Goal: Task Accomplishment & Management: Use online tool/utility

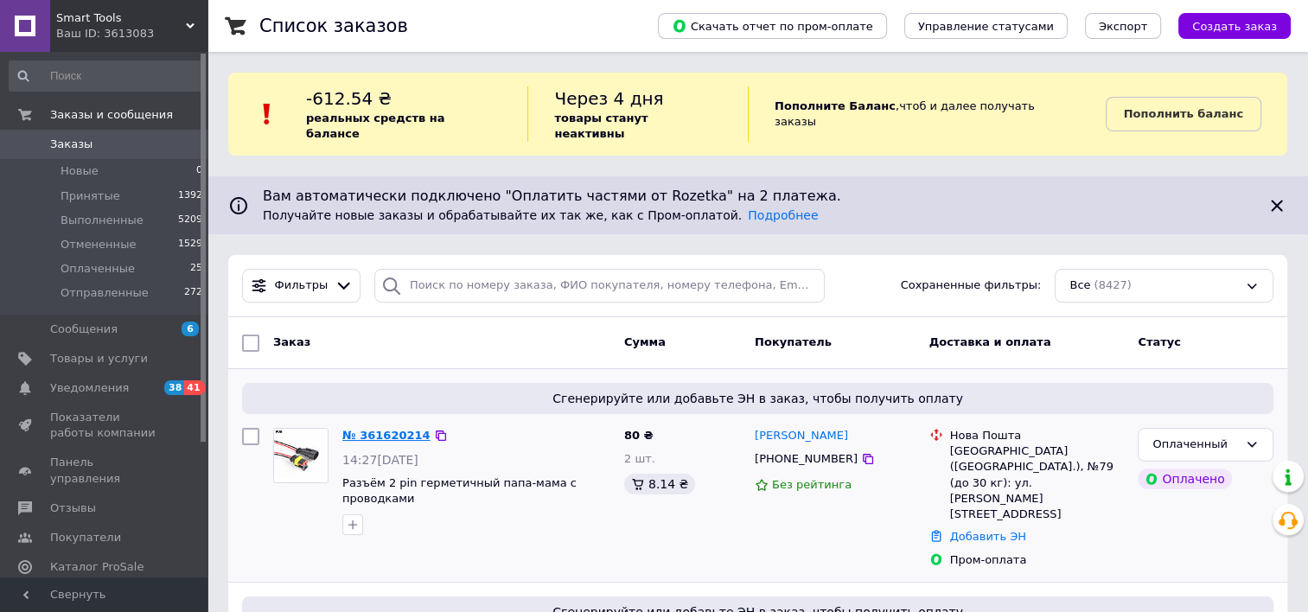
click at [391, 429] on link "№ 361620214" at bounding box center [386, 435] width 88 height 13
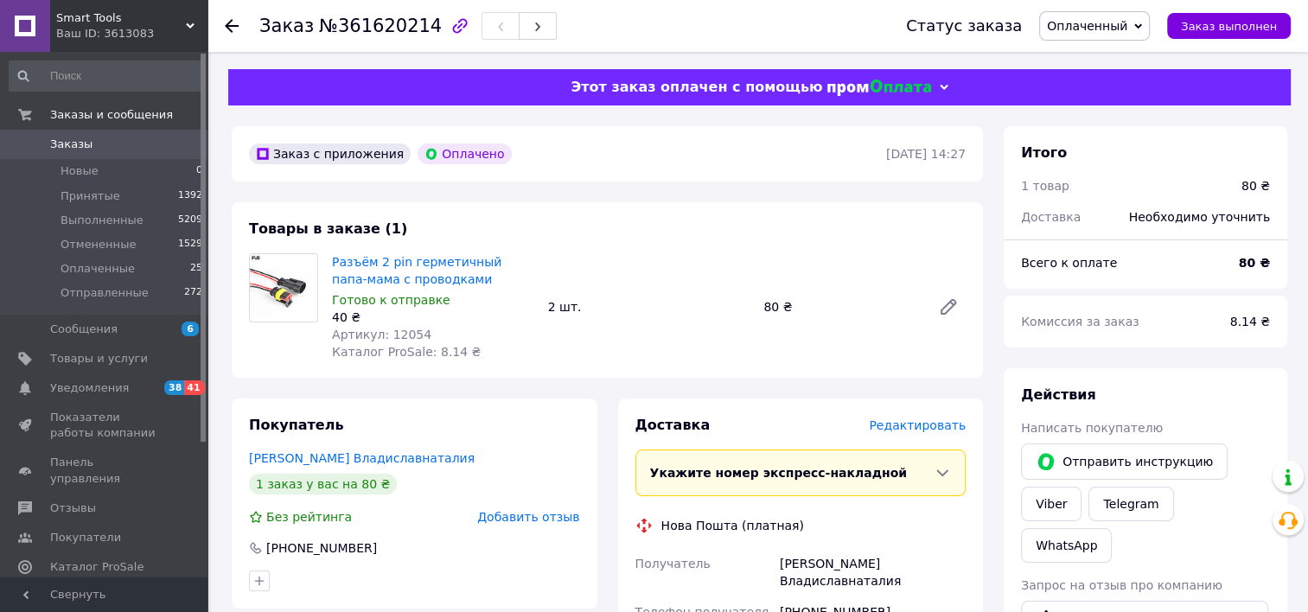
click at [932, 432] on span "Редактировать" at bounding box center [917, 425] width 97 height 14
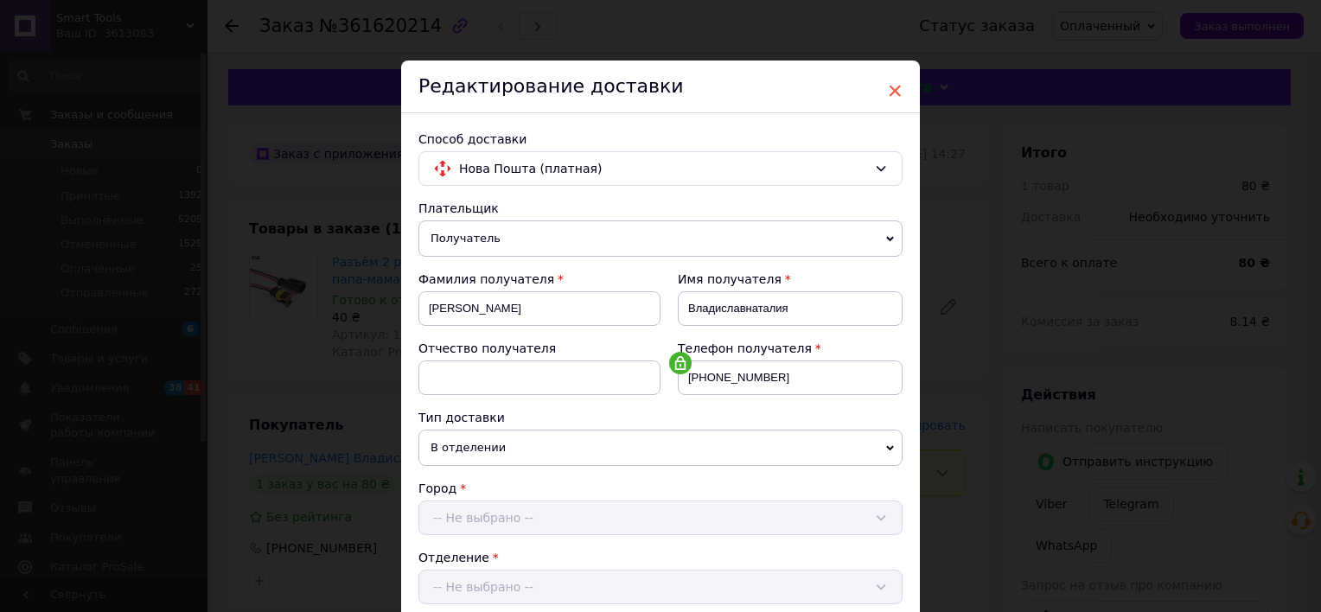
click at [887, 89] on span "×" at bounding box center [895, 90] width 16 height 29
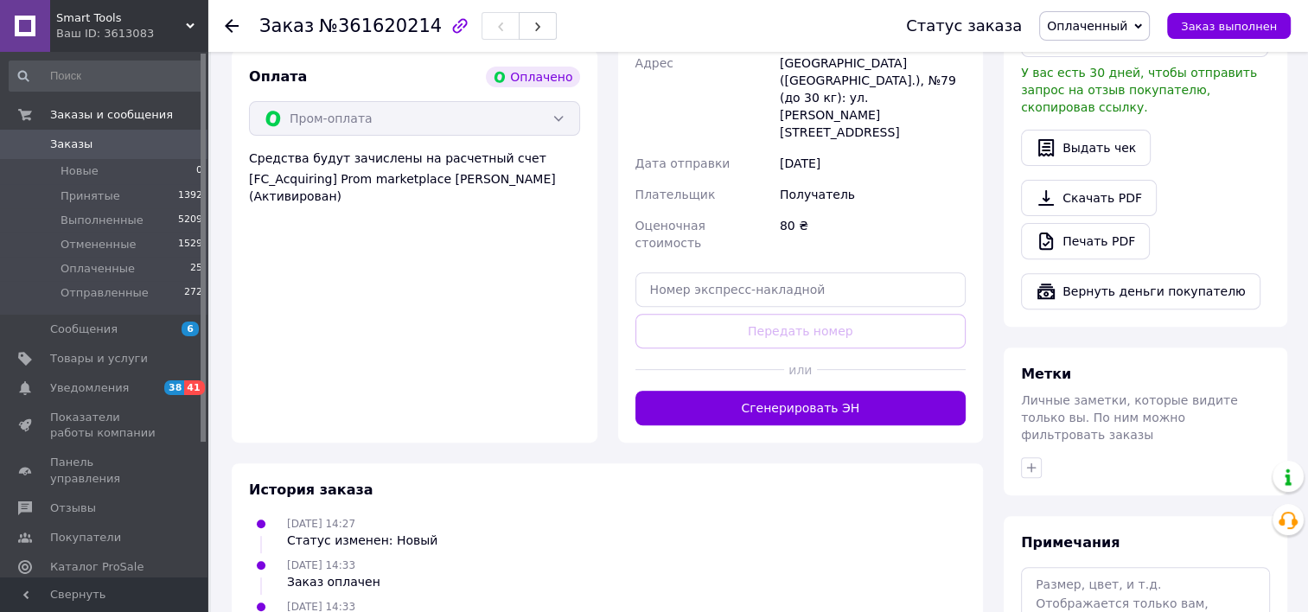
scroll to position [605, 0]
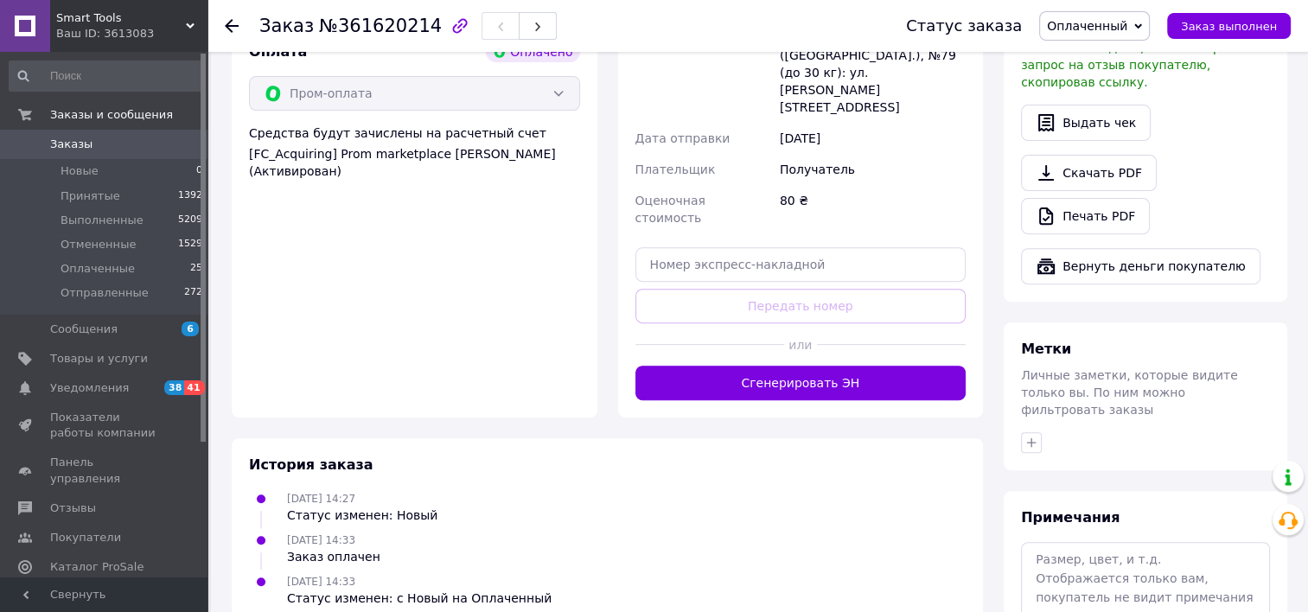
click at [809, 366] on button "Сгенерировать ЭН" at bounding box center [800, 383] width 331 height 35
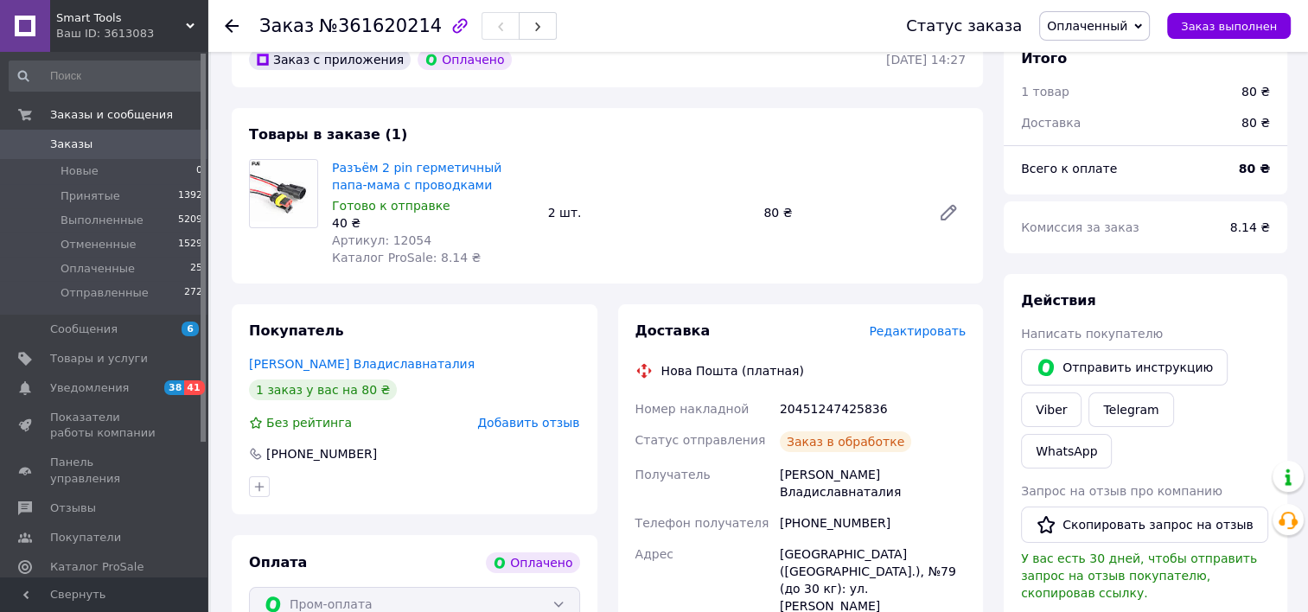
scroll to position [86, 0]
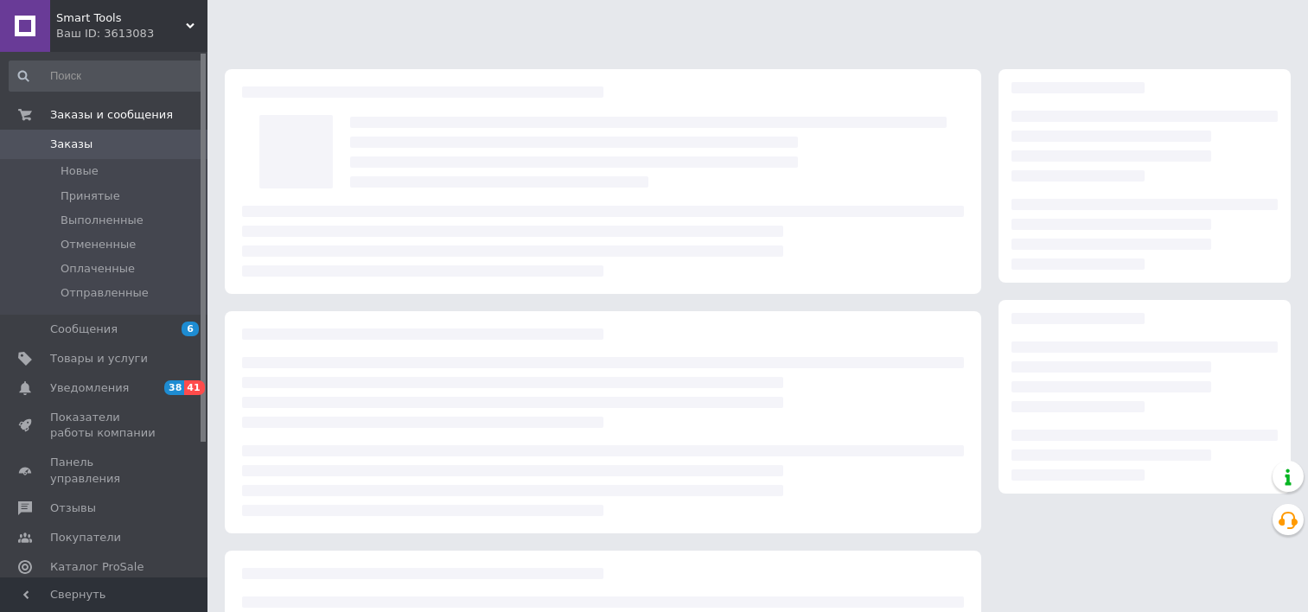
scroll to position [86, 0]
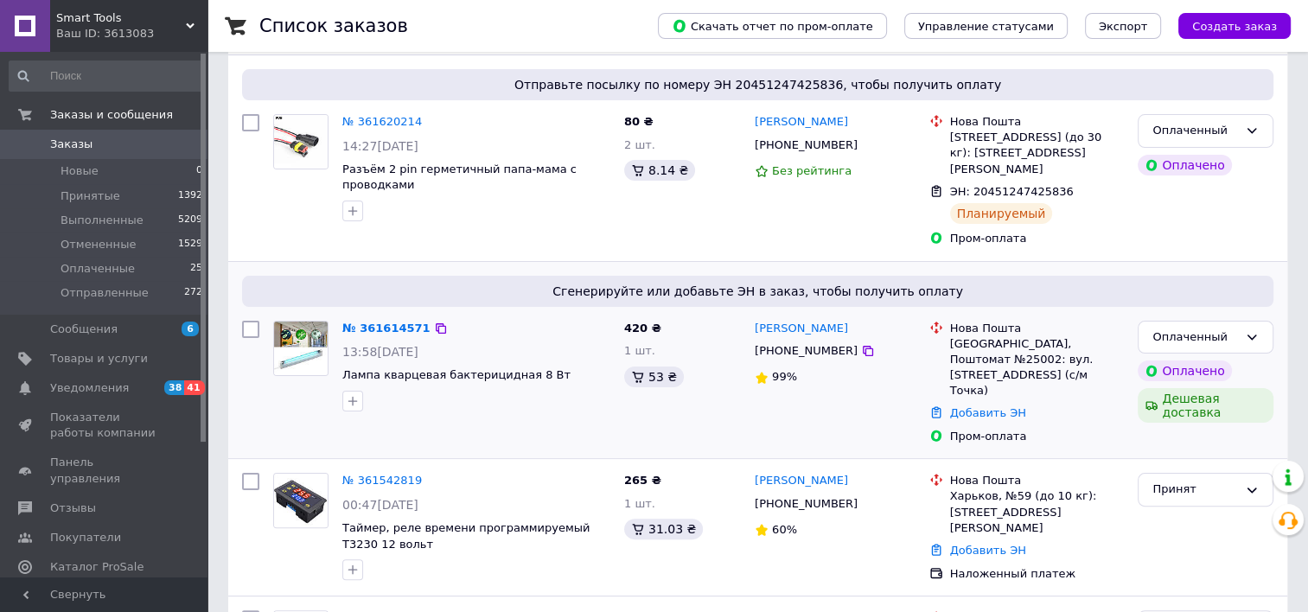
scroll to position [346, 0]
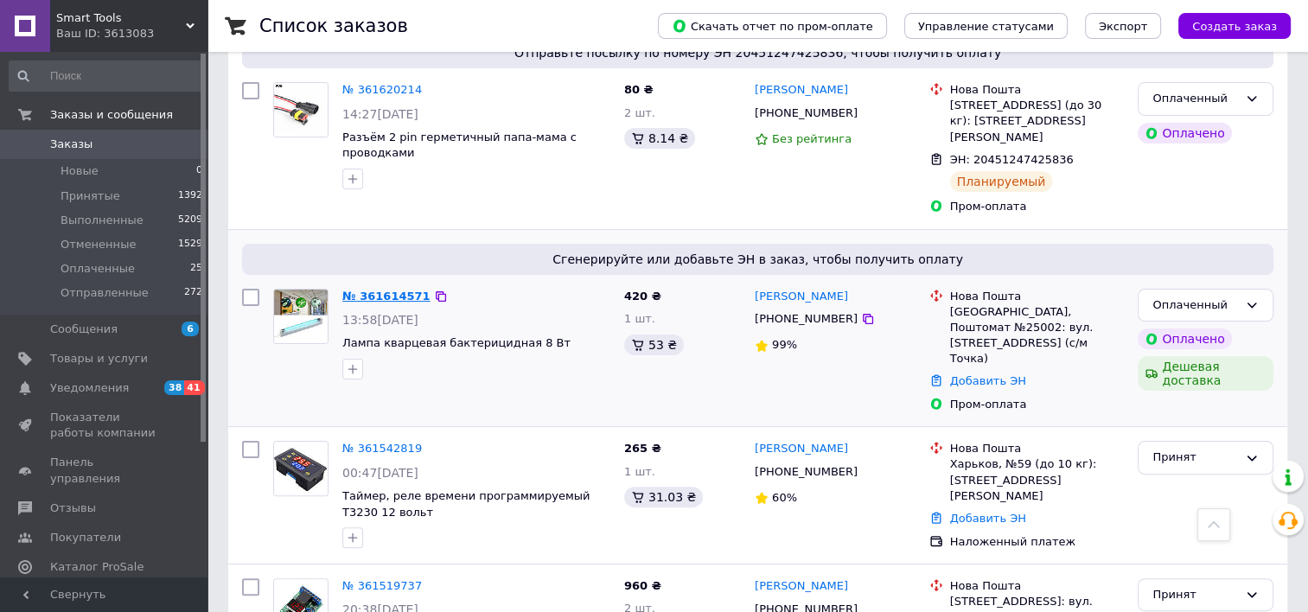
click at [388, 290] on link "№ 361614571" at bounding box center [386, 296] width 88 height 13
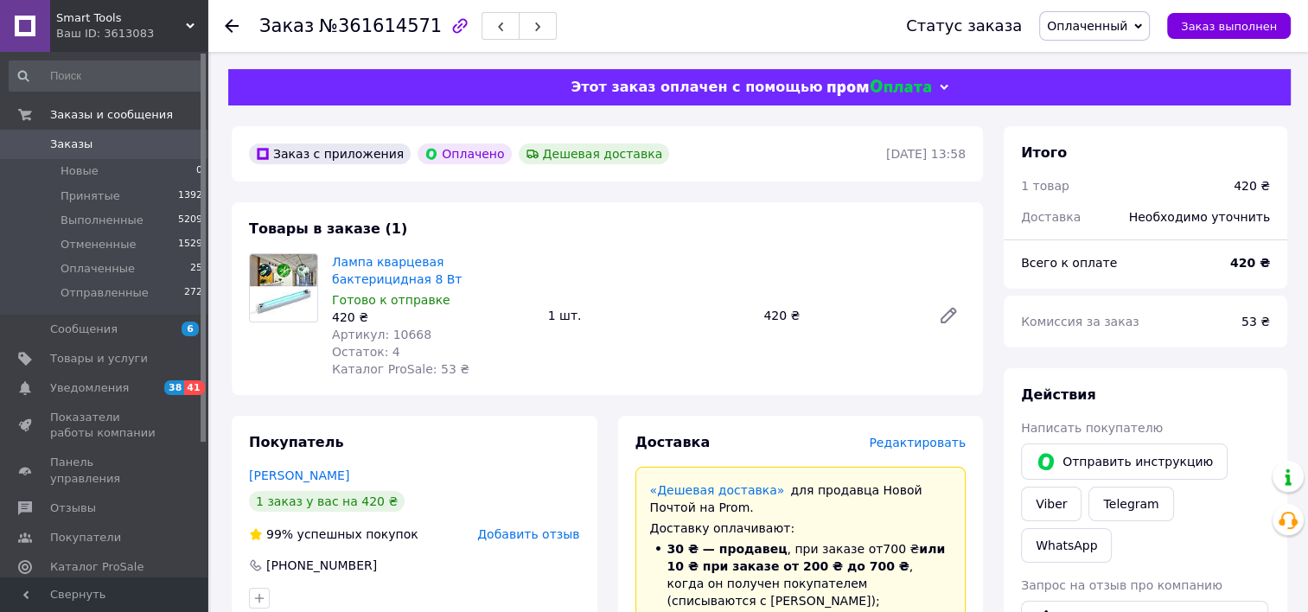
click at [937, 450] on span "Редактировать" at bounding box center [917, 443] width 97 height 14
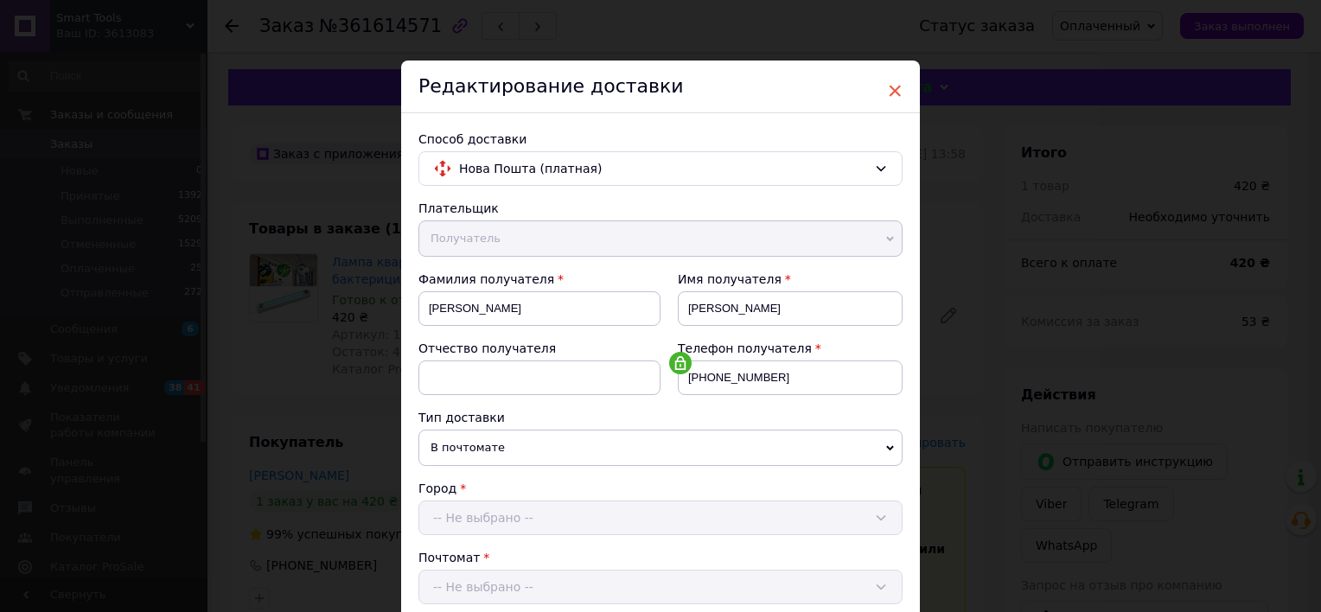
click at [890, 88] on span "×" at bounding box center [895, 90] width 16 height 29
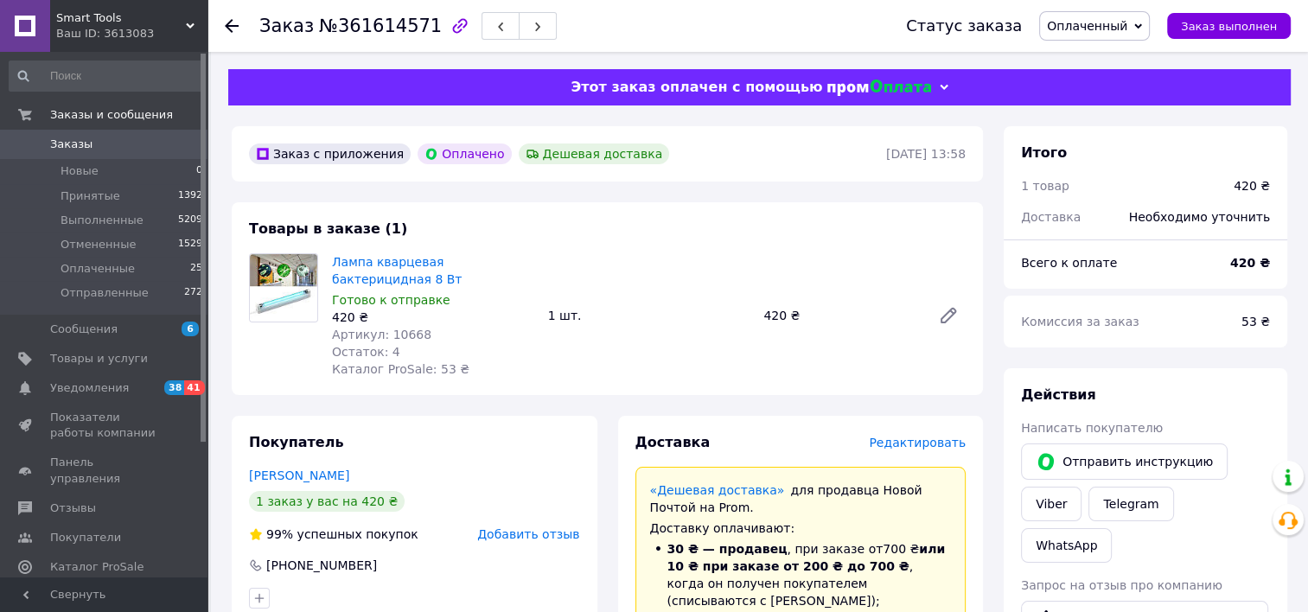
scroll to position [692, 0]
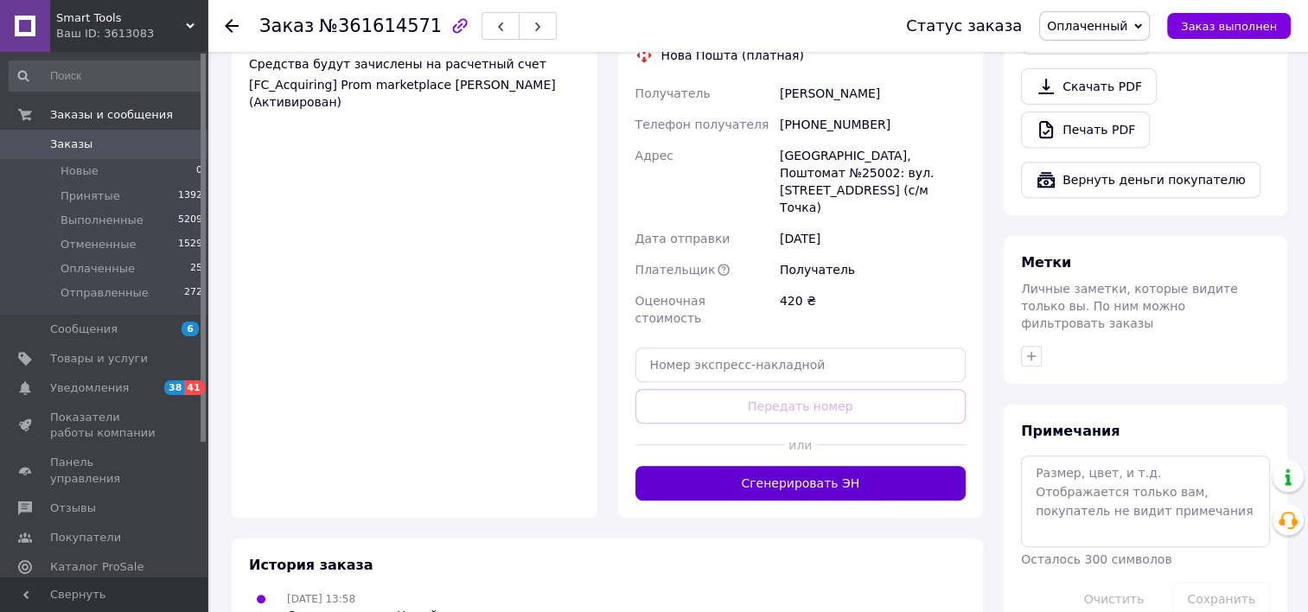
click at [813, 466] on button "Сгенерировать ЭН" at bounding box center [800, 483] width 331 height 35
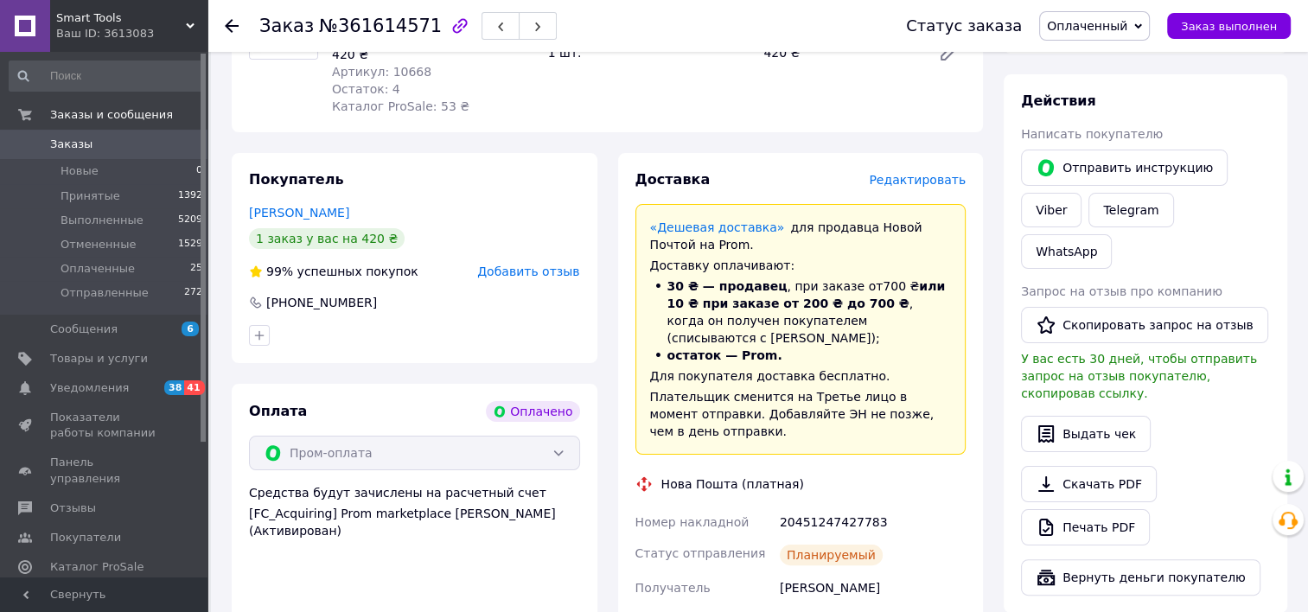
scroll to position [605, 0]
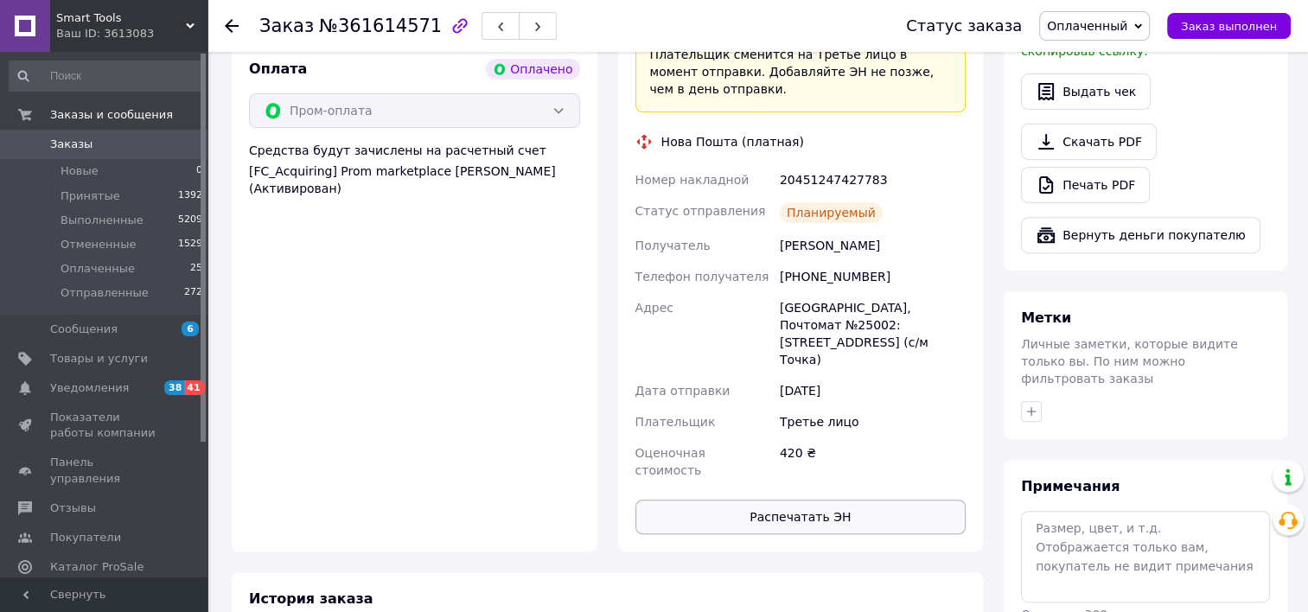
click at [818, 500] on button "Распечатать ЭН" at bounding box center [800, 517] width 331 height 35
click at [813, 500] on button "Распечатать ЭН" at bounding box center [800, 517] width 331 height 35
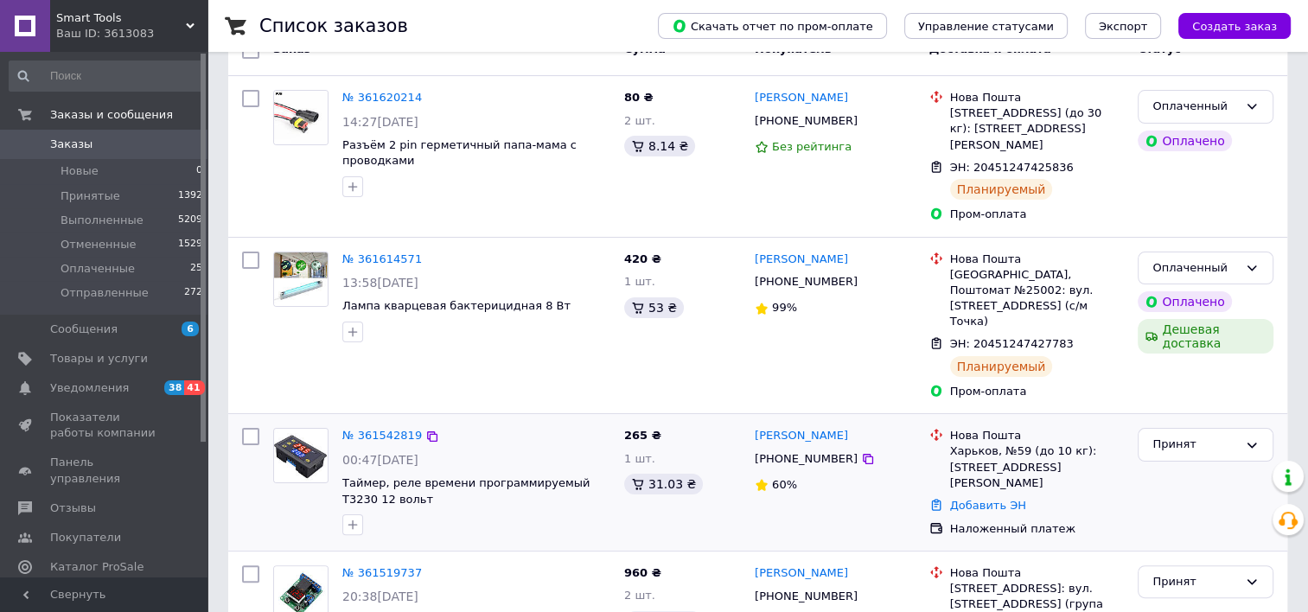
scroll to position [346, 0]
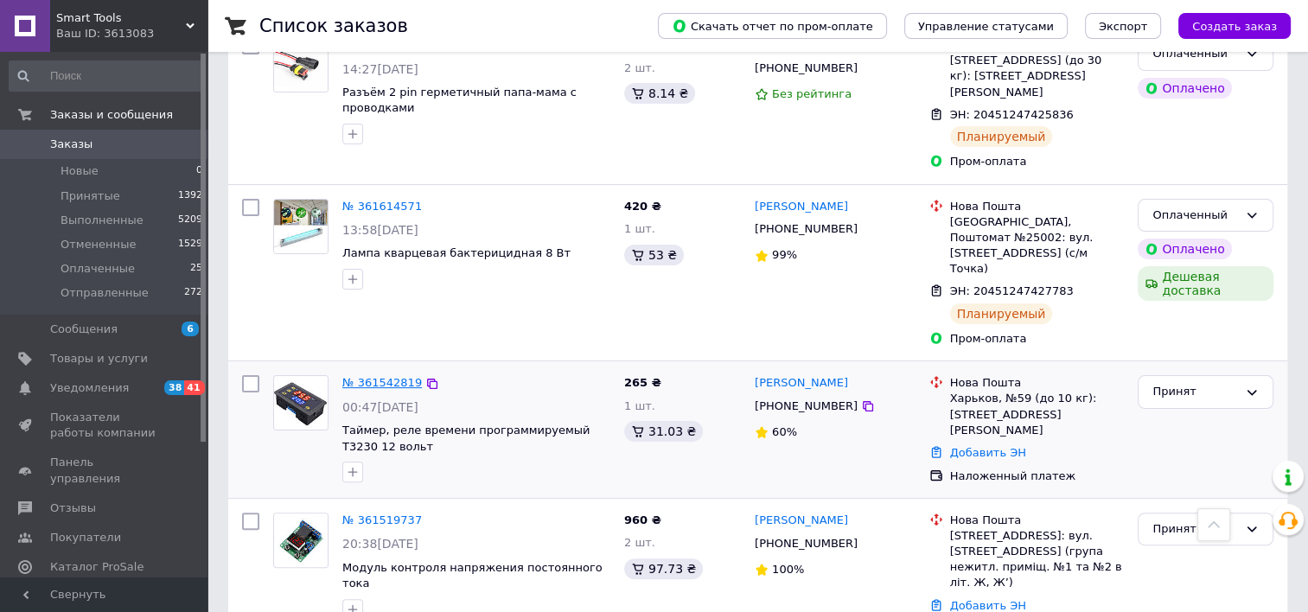
click at [379, 376] on link "№ 361542819" at bounding box center [382, 382] width 80 height 13
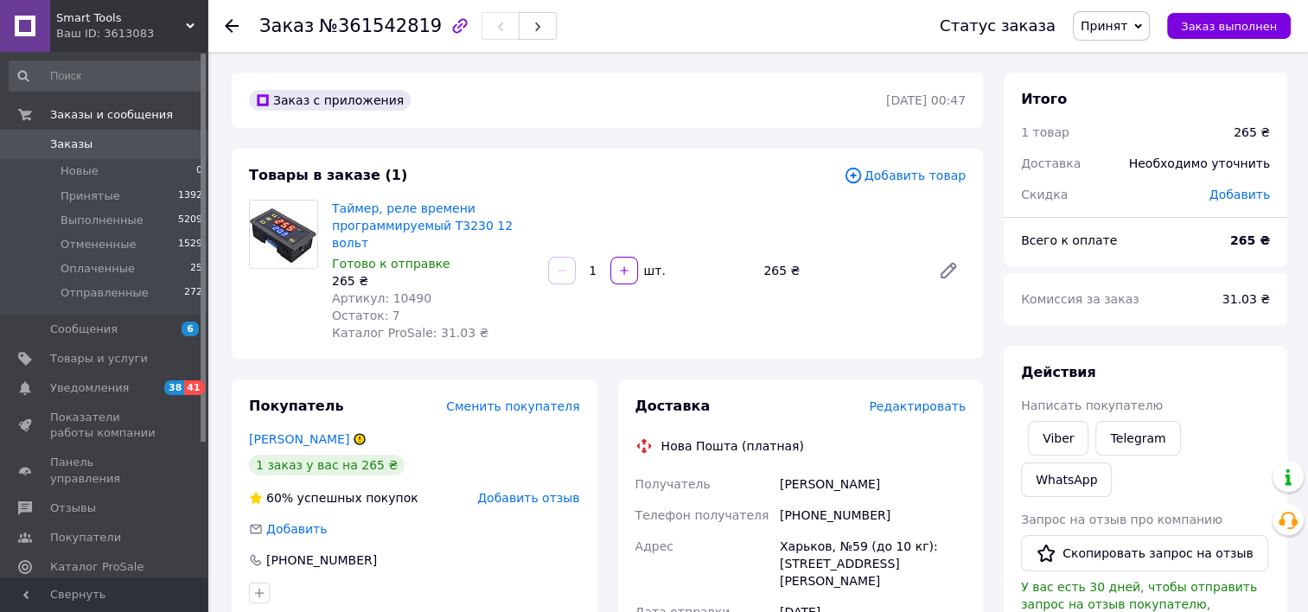
click at [952, 399] on span "Редактировать" at bounding box center [917, 406] width 97 height 14
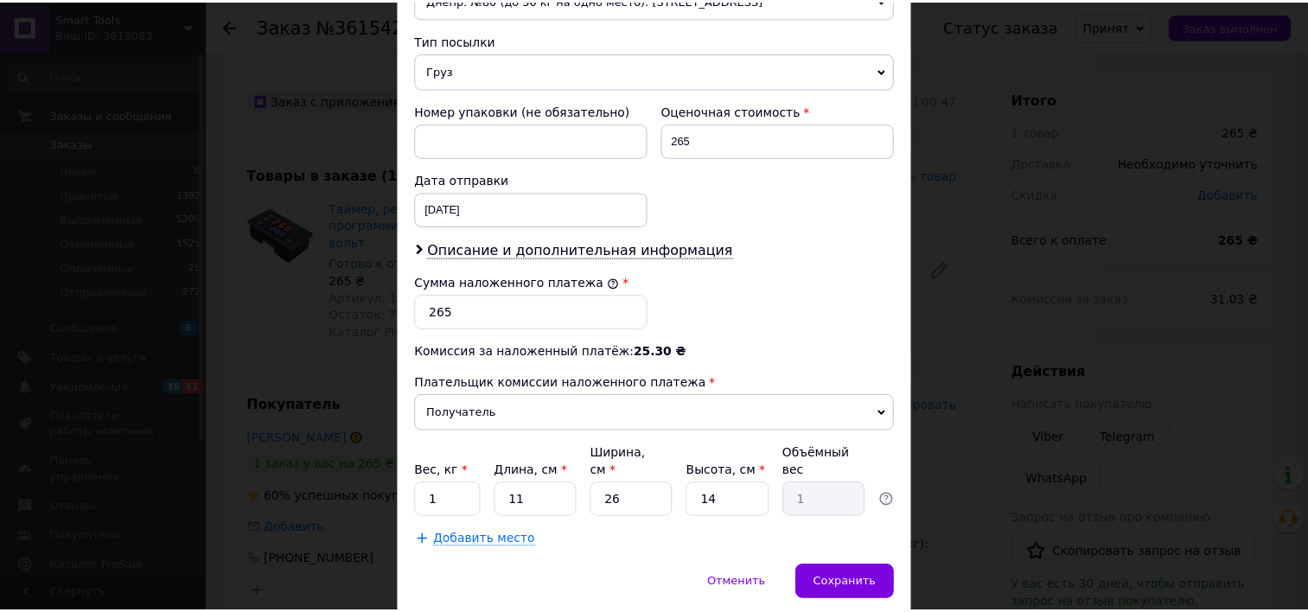
scroll to position [702, 0]
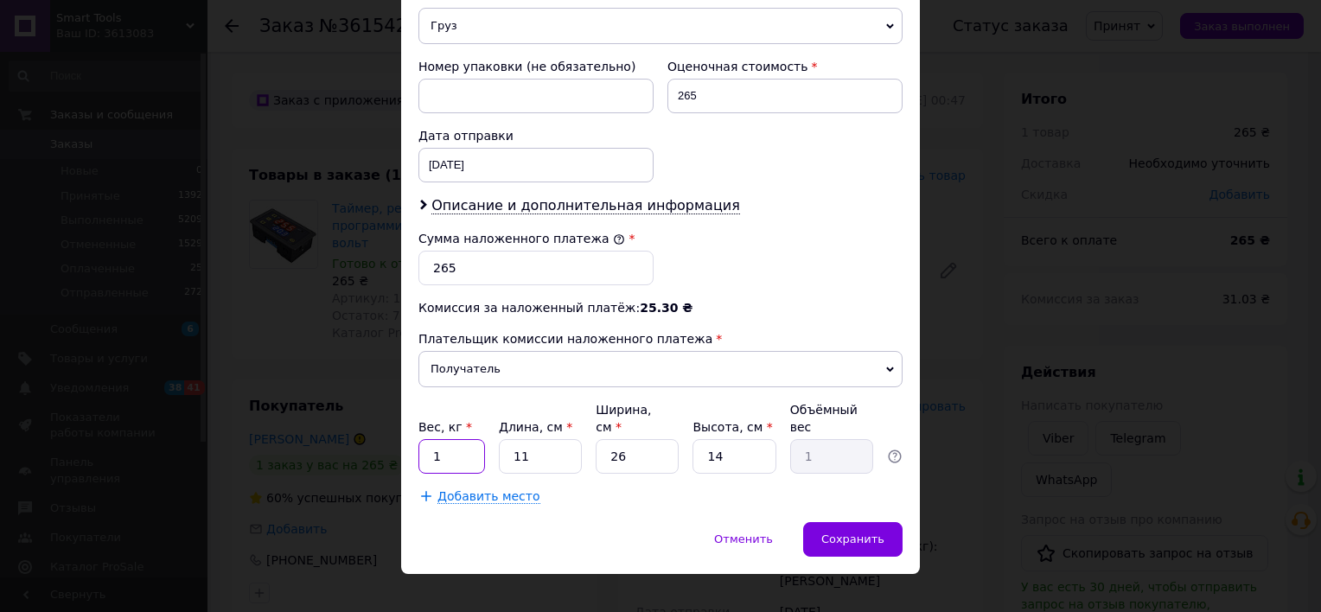
click at [462, 439] on input "1" at bounding box center [451, 456] width 67 height 35
type input "0.5"
click at [646, 439] on input "26" at bounding box center [637, 456] width 83 height 35
type input "2"
type input "0.1"
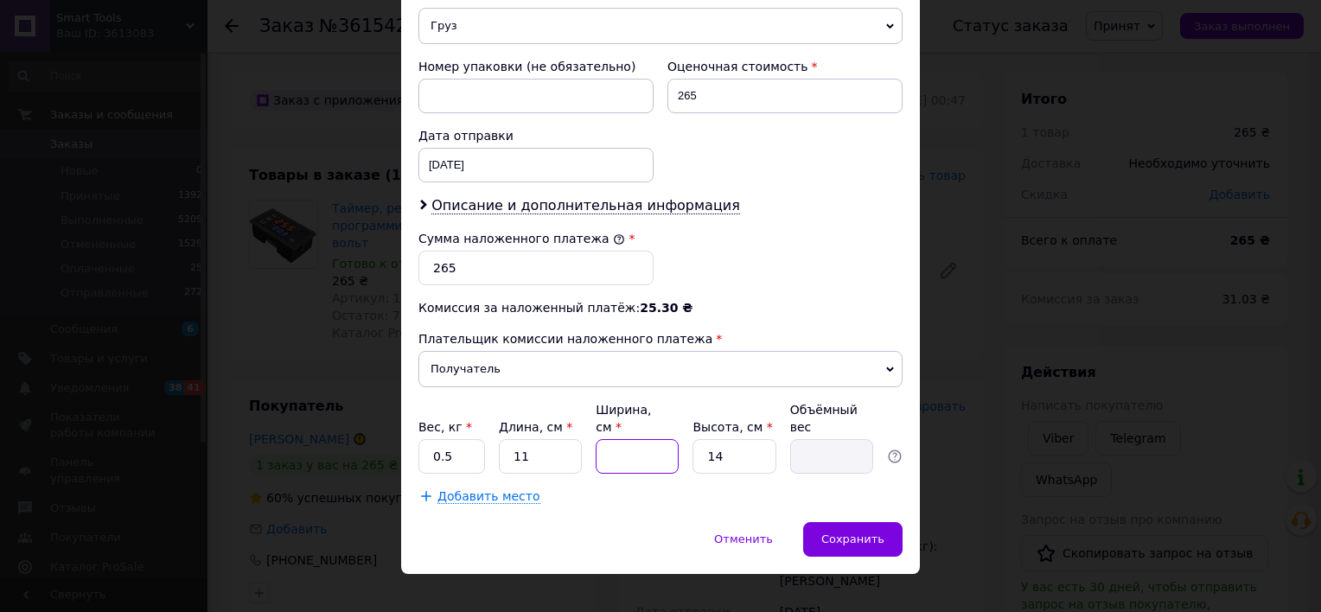
type input "2"
type input "0.1"
type input "2"
click at [874, 533] on span "Сохранить" at bounding box center [852, 539] width 63 height 13
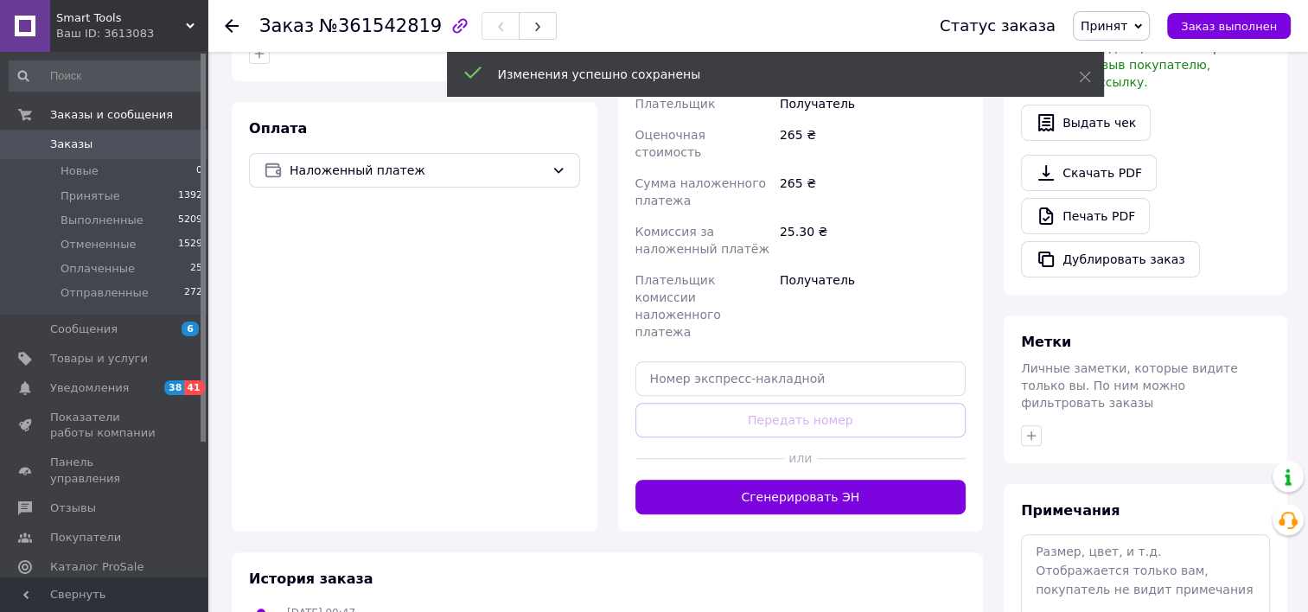
scroll to position [605, 0]
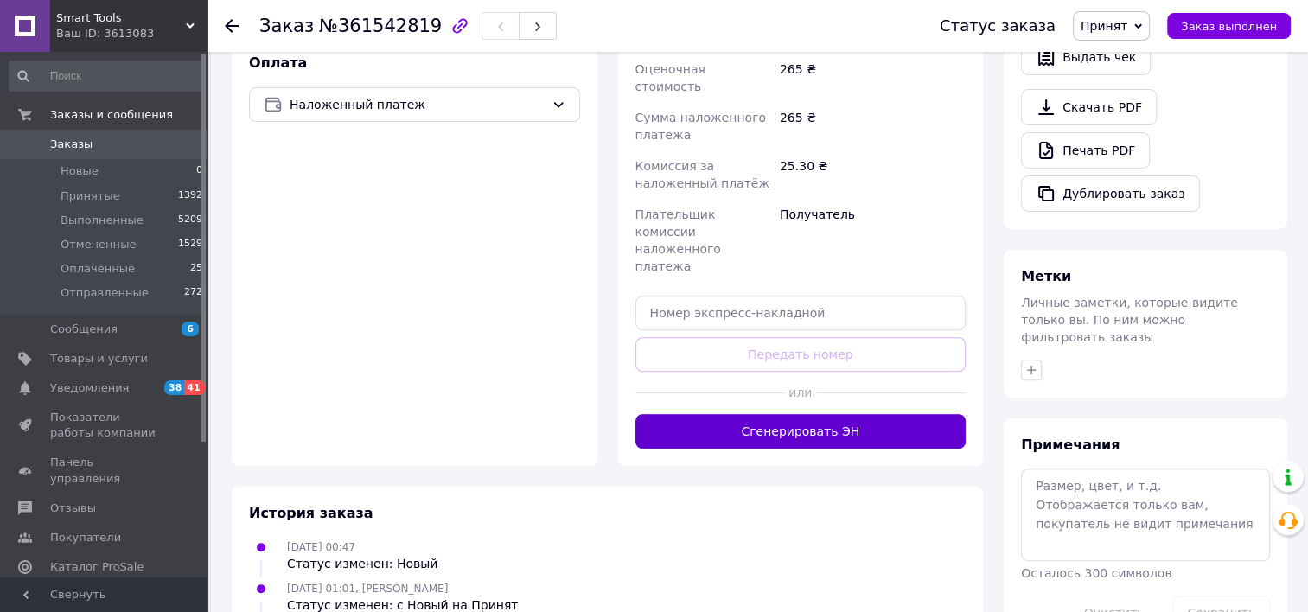
click at [789, 414] on button "Сгенерировать ЭН" at bounding box center [800, 431] width 331 height 35
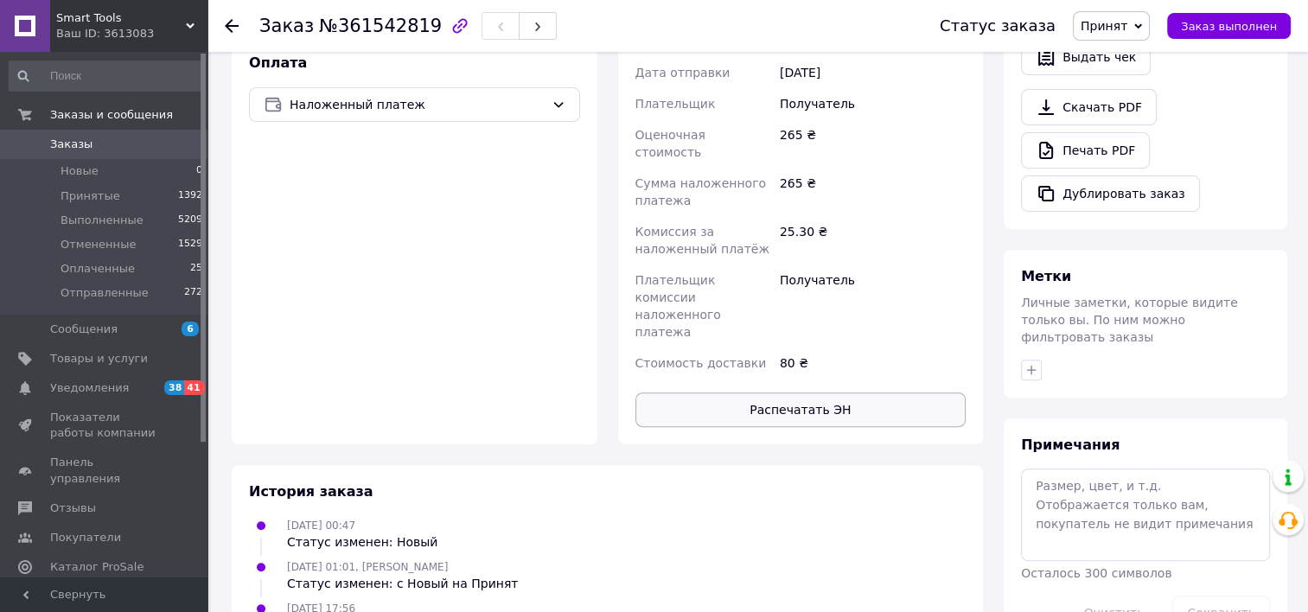
click at [802, 392] on button "Распечатать ЭН" at bounding box center [800, 409] width 331 height 35
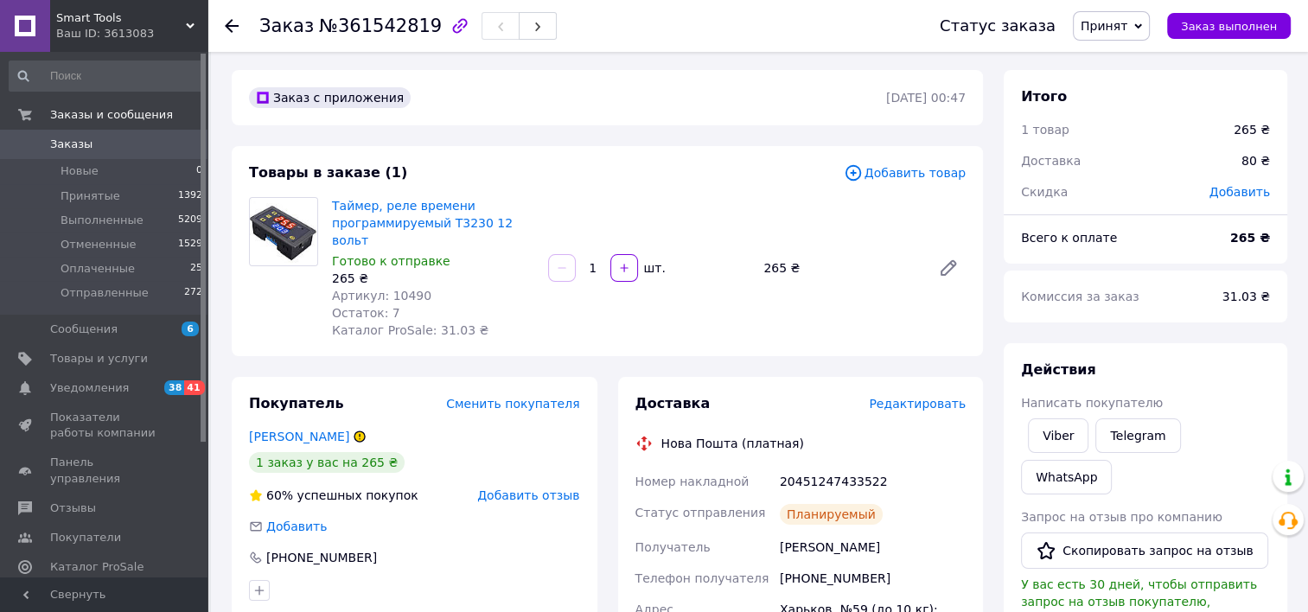
scroll to position [0, 0]
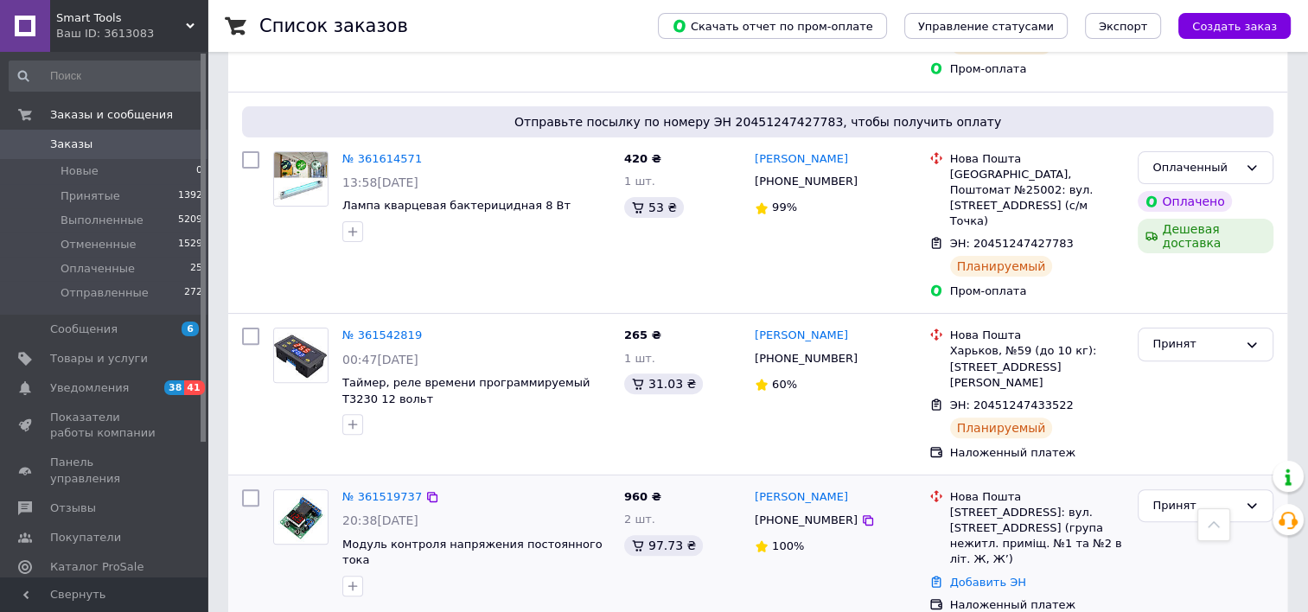
scroll to position [605, 0]
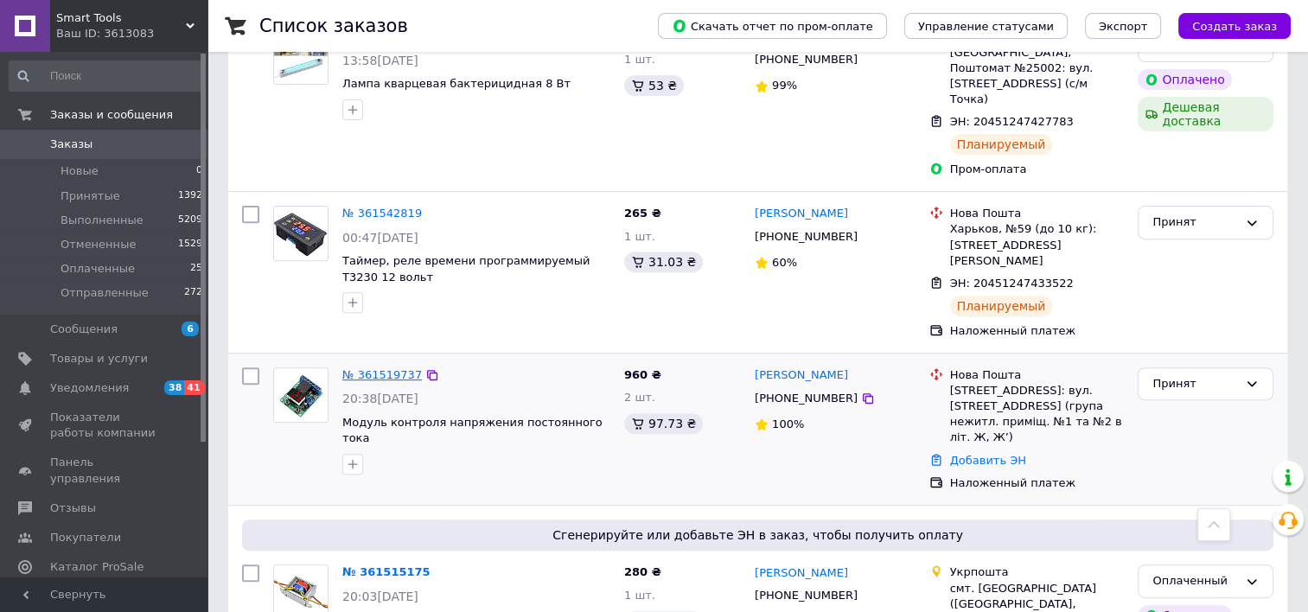
click at [382, 368] on link "№ 361519737" at bounding box center [382, 374] width 80 height 13
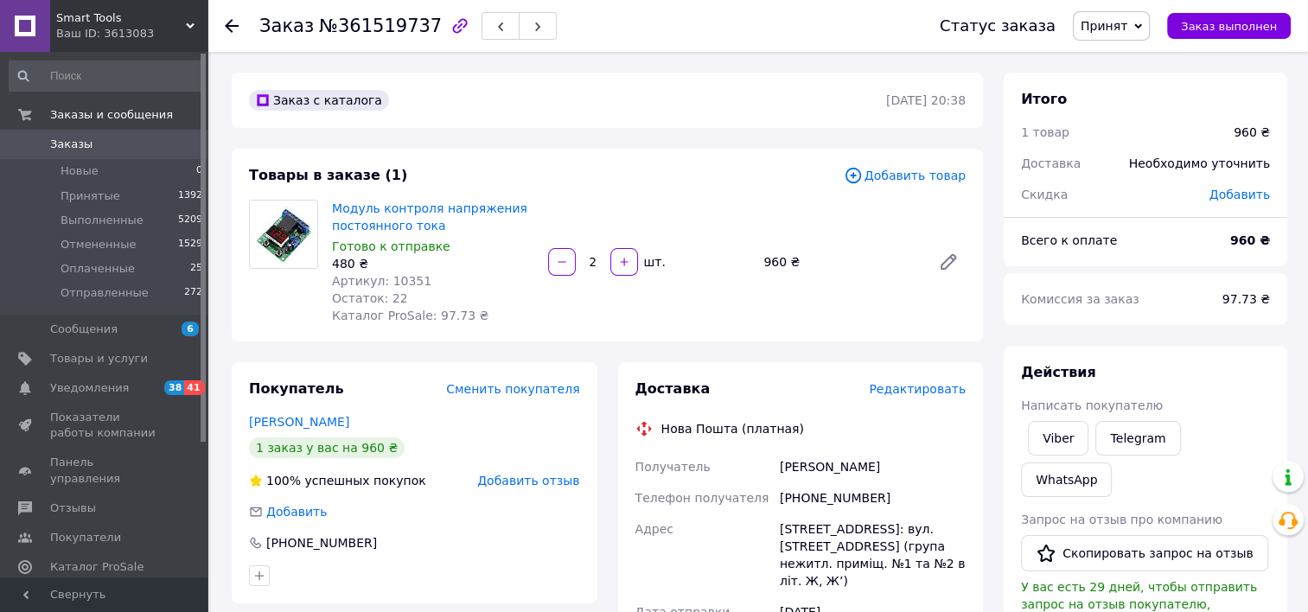
click at [934, 394] on span "Редактировать" at bounding box center [917, 389] width 97 height 14
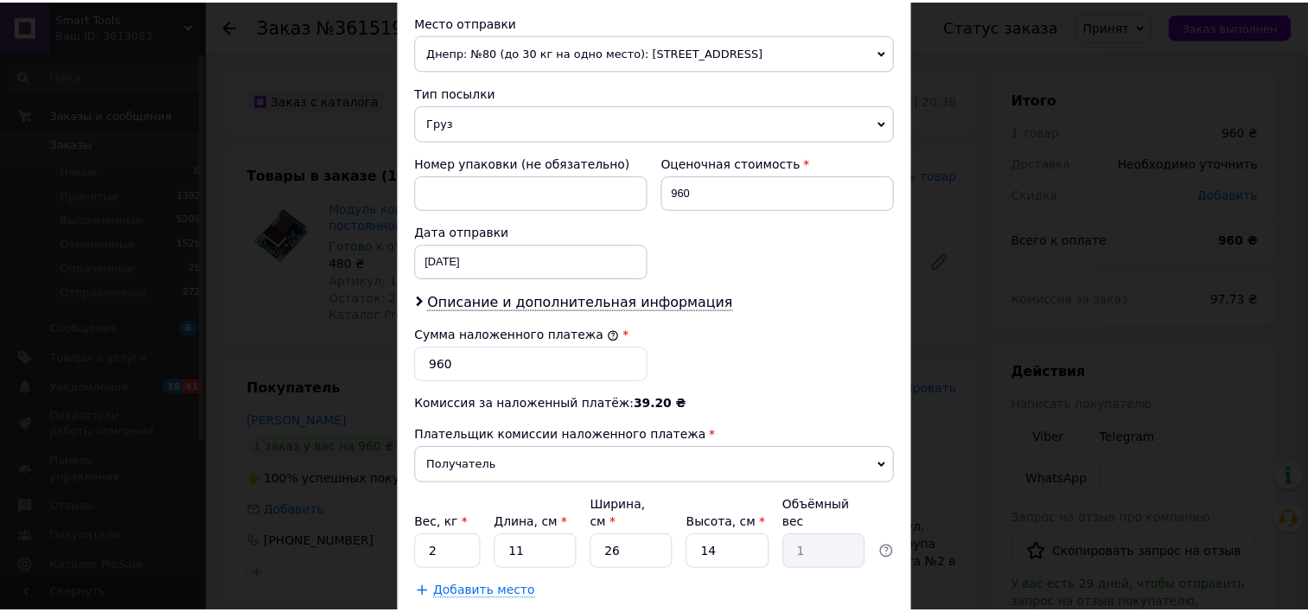
scroll to position [702, 0]
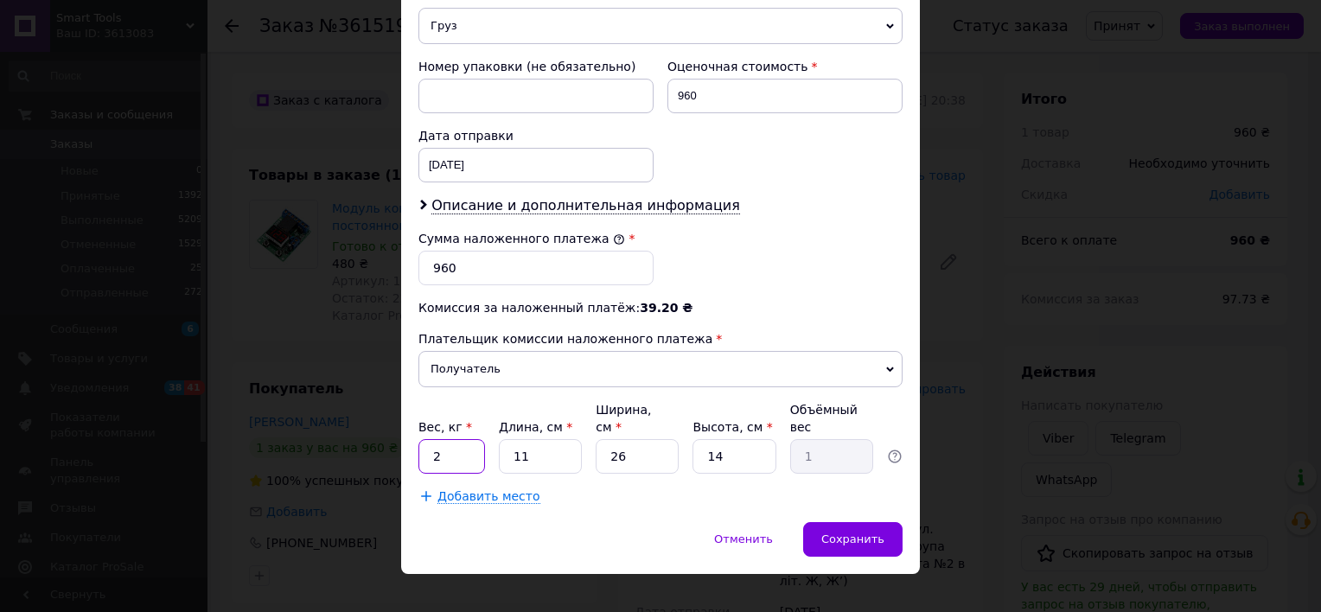
click at [457, 439] on input "2" at bounding box center [451, 456] width 67 height 35
type input "0.5"
click at [640, 448] on input "26" at bounding box center [637, 456] width 83 height 35
type input "2"
type input "0.1"
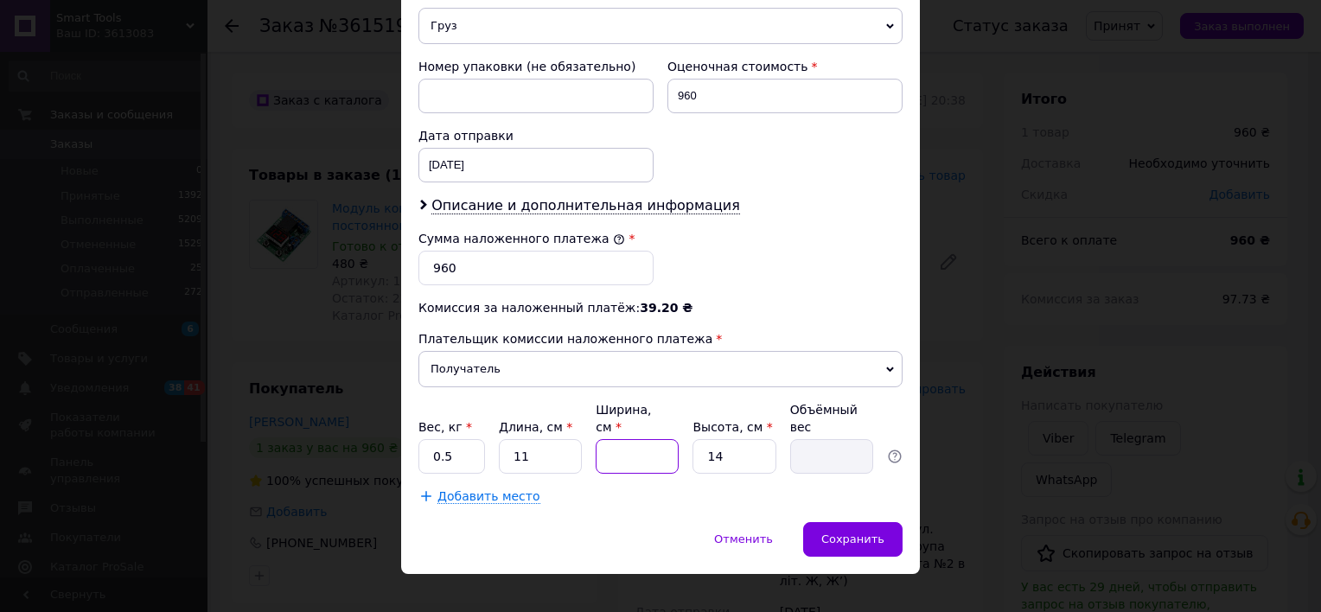
type input "3"
type input "0.12"
type input "3"
click at [890, 522] on div "Сохранить" at bounding box center [852, 539] width 99 height 35
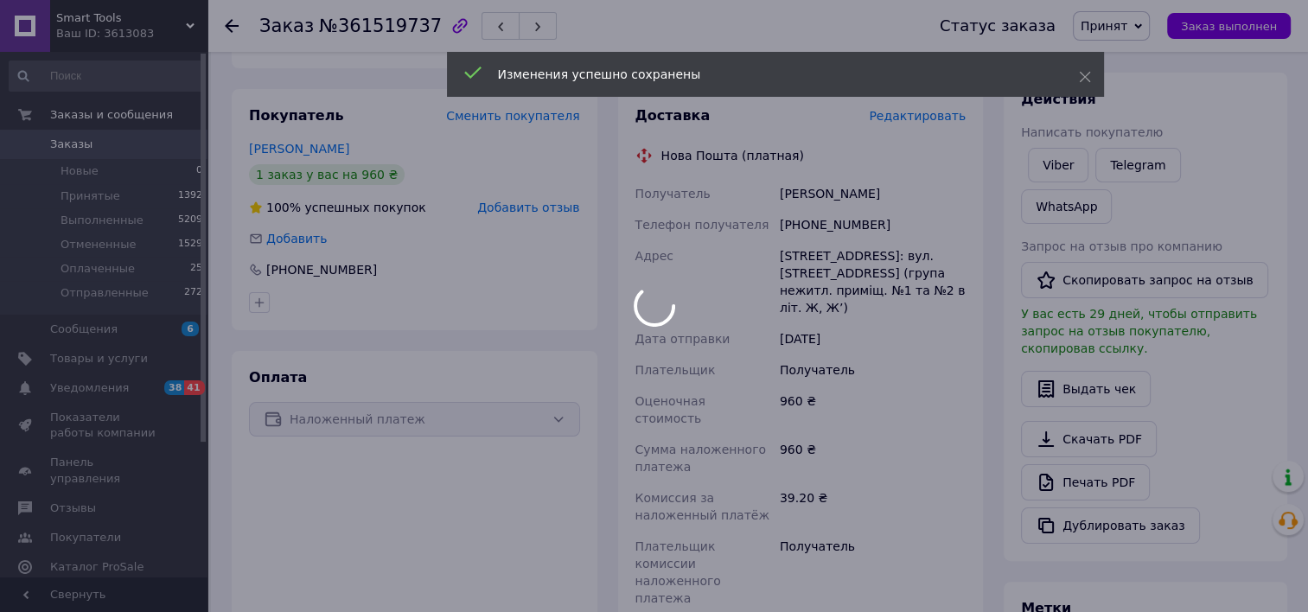
scroll to position [583, 0]
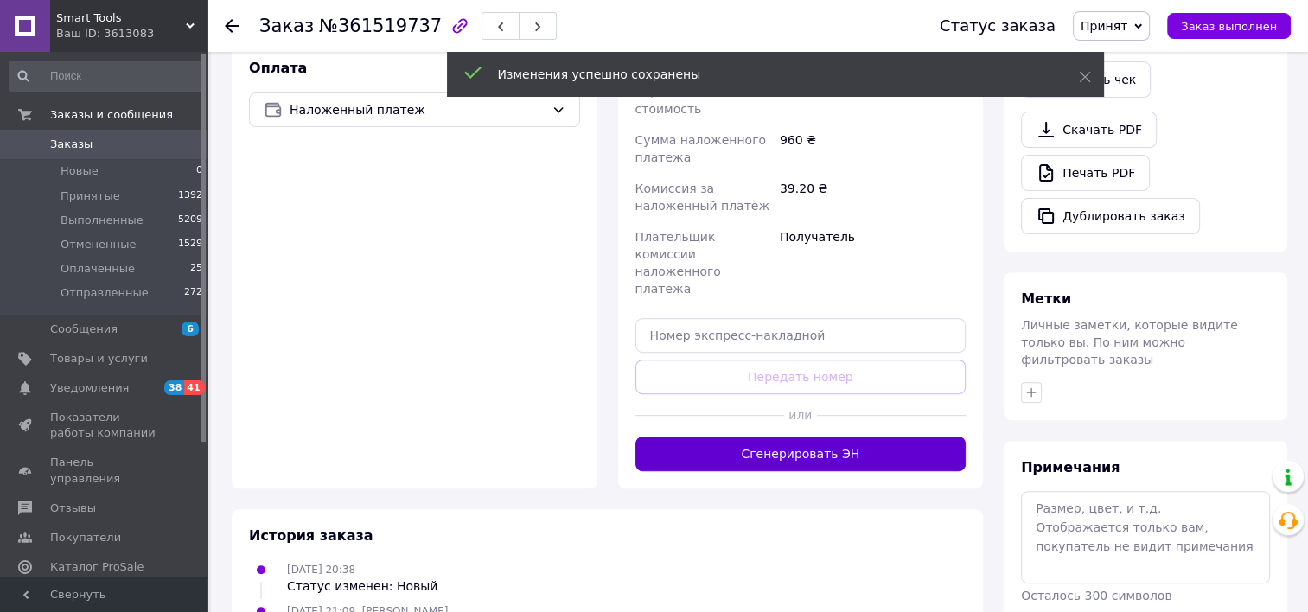
click at [804, 437] on button "Сгенерировать ЭН" at bounding box center [800, 454] width 331 height 35
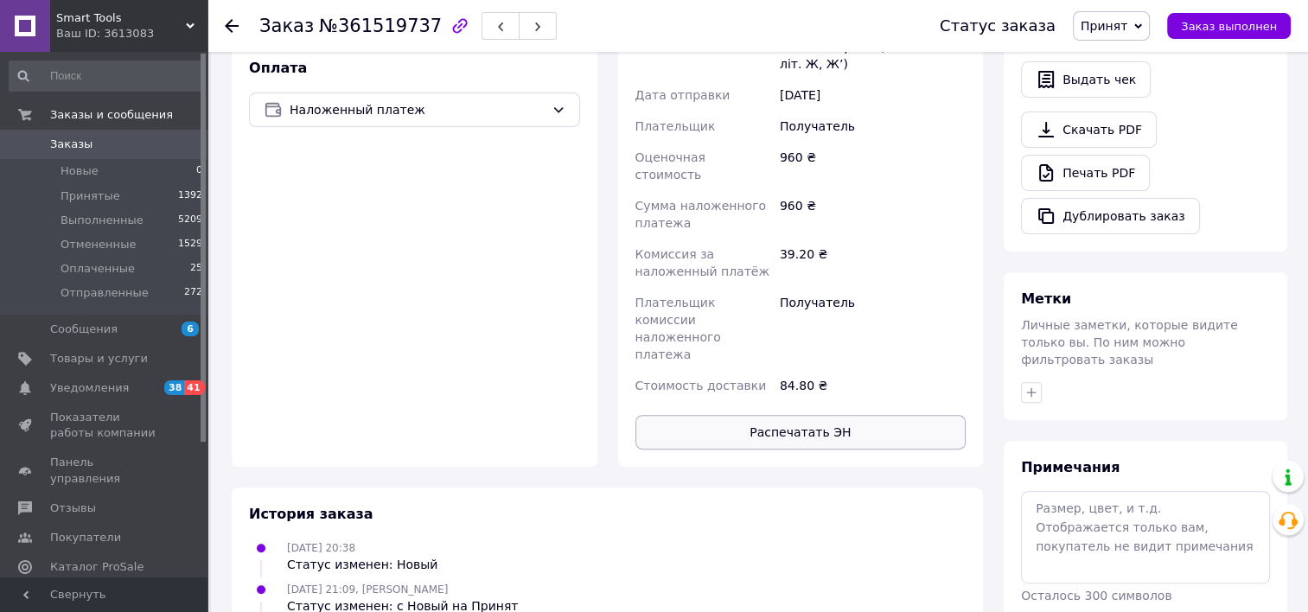
click at [794, 415] on button "Распечатать ЭН" at bounding box center [800, 432] width 331 height 35
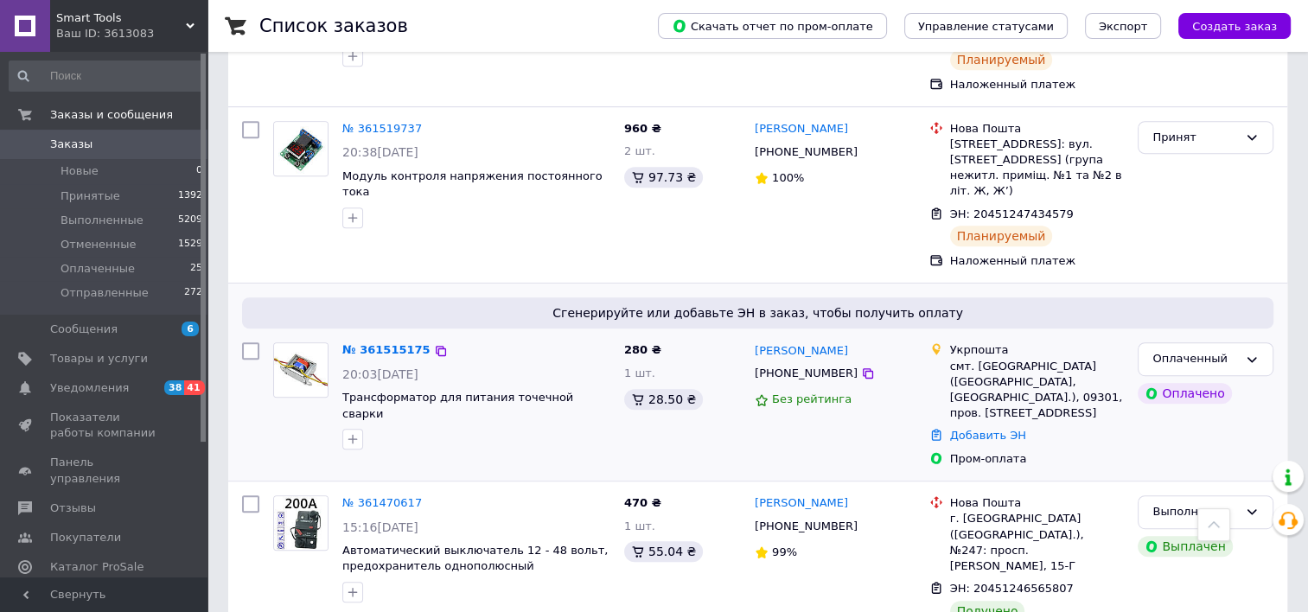
scroll to position [951, 0]
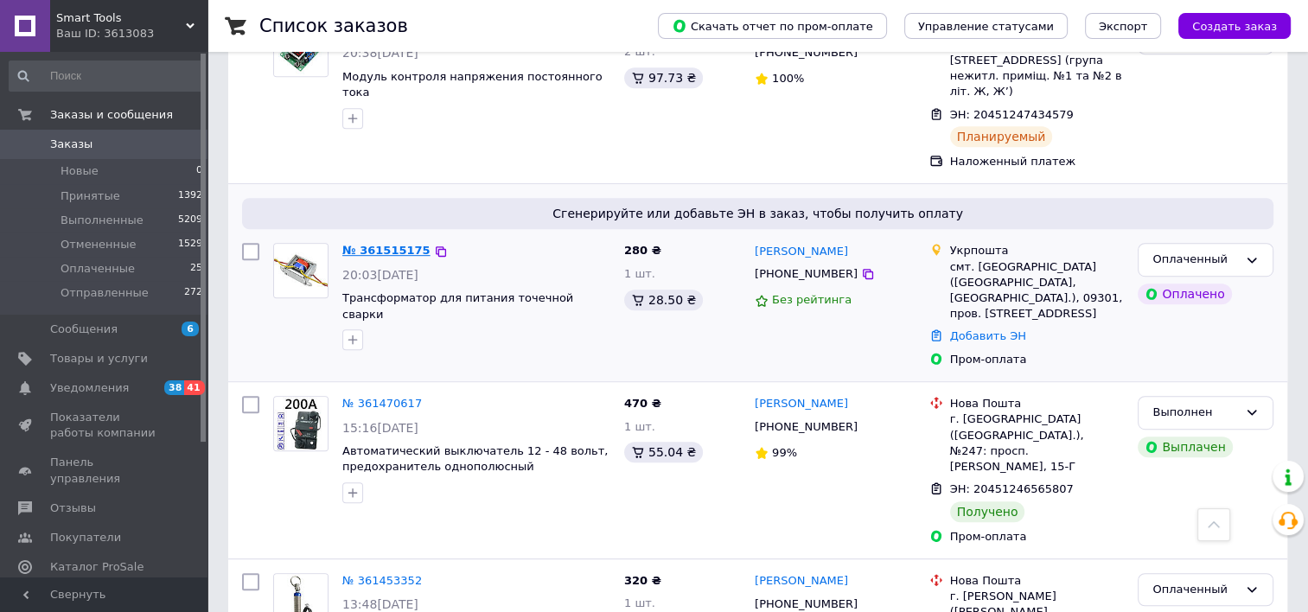
click at [398, 244] on link "№ 361515175" at bounding box center [386, 250] width 88 height 13
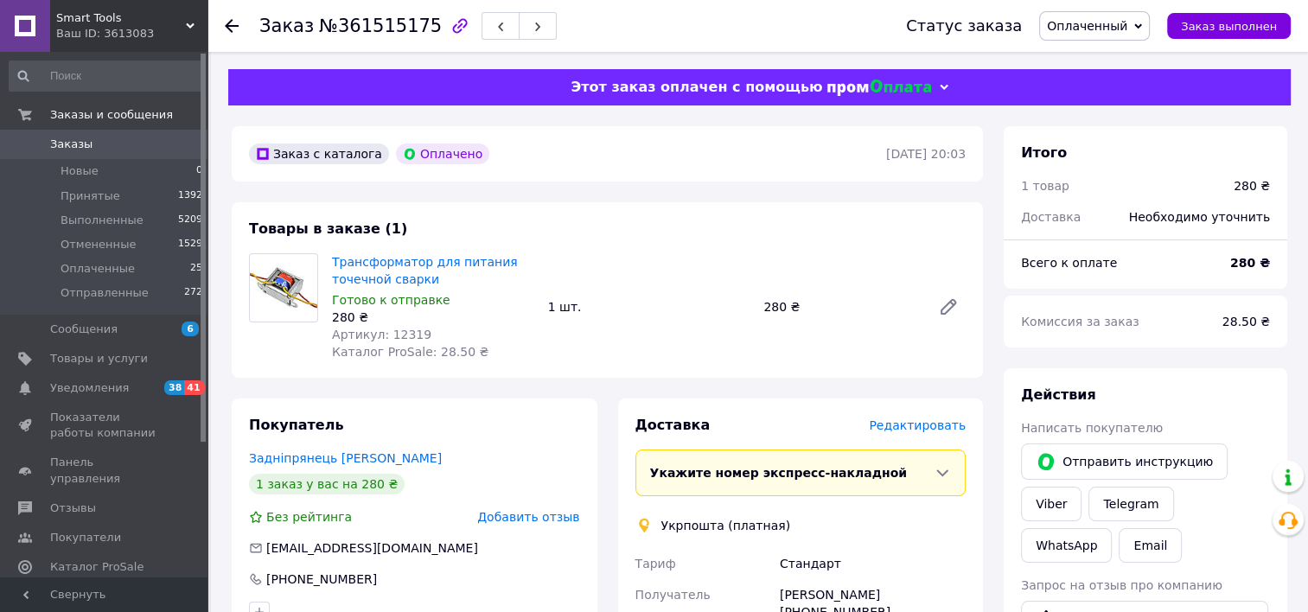
click at [935, 429] on span "Редактировать" at bounding box center [917, 425] width 97 height 14
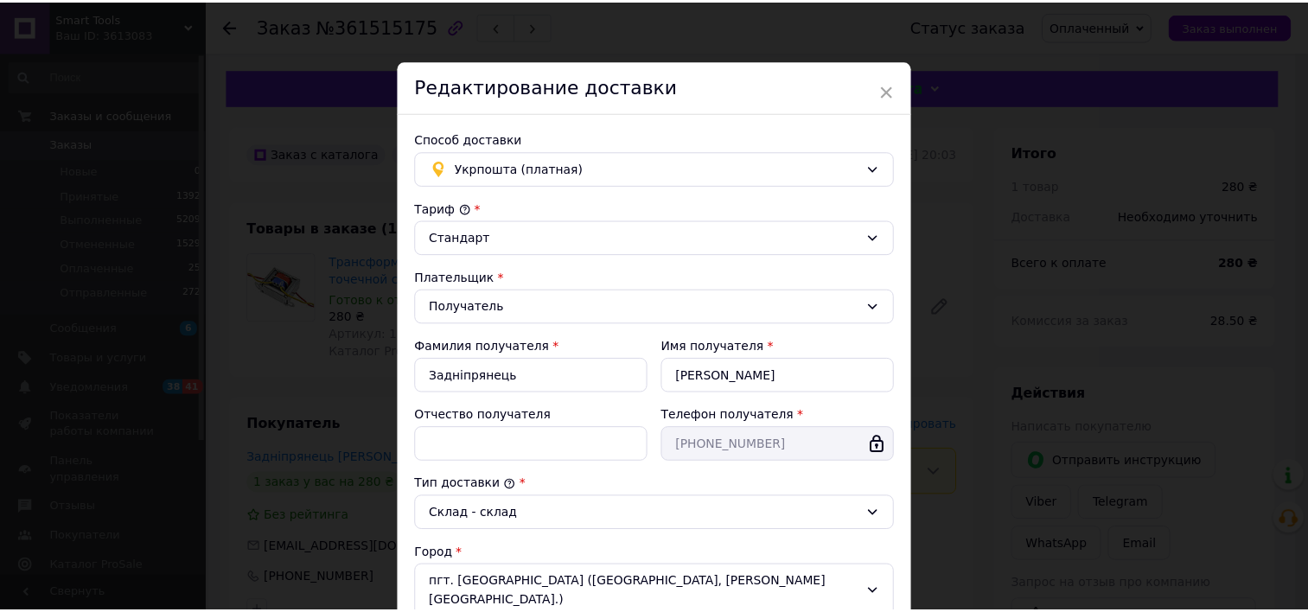
scroll to position [465, 0]
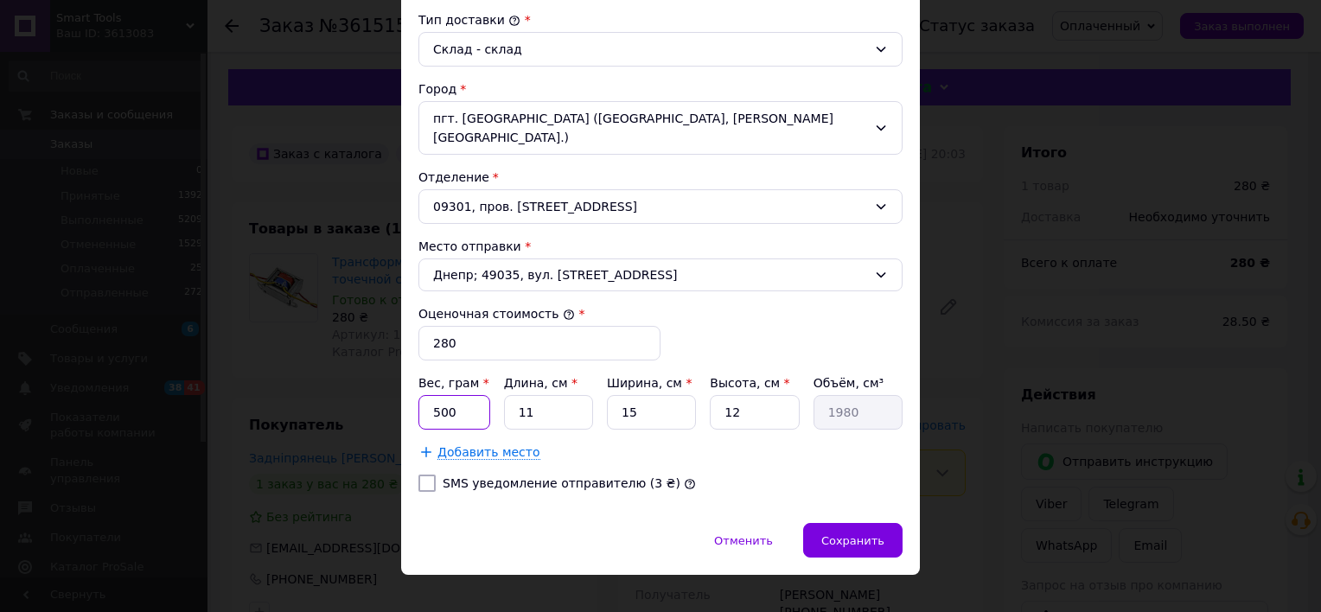
click at [466, 395] on input "500" at bounding box center [454, 412] width 72 height 35
type input "5"
type input "100"
click at [671, 395] on input "15" at bounding box center [651, 412] width 89 height 35
type input "1"
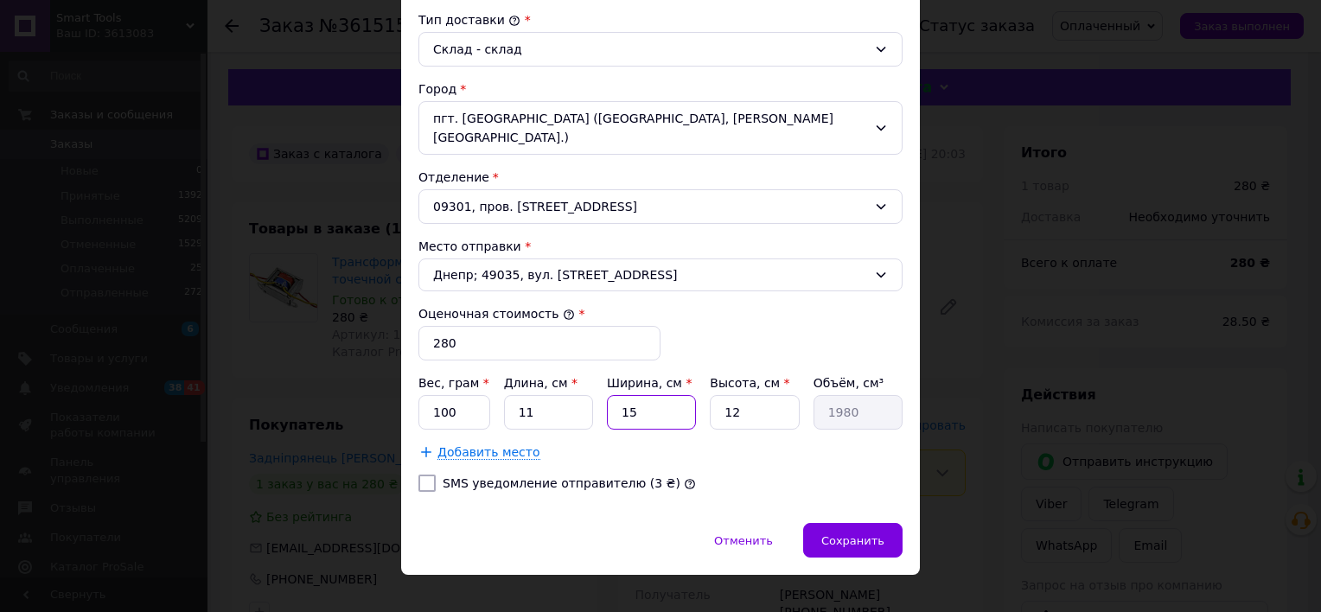
type input "132"
type input "2"
type input "264"
click at [667, 395] on input "2" at bounding box center [651, 412] width 89 height 35
type input "2"
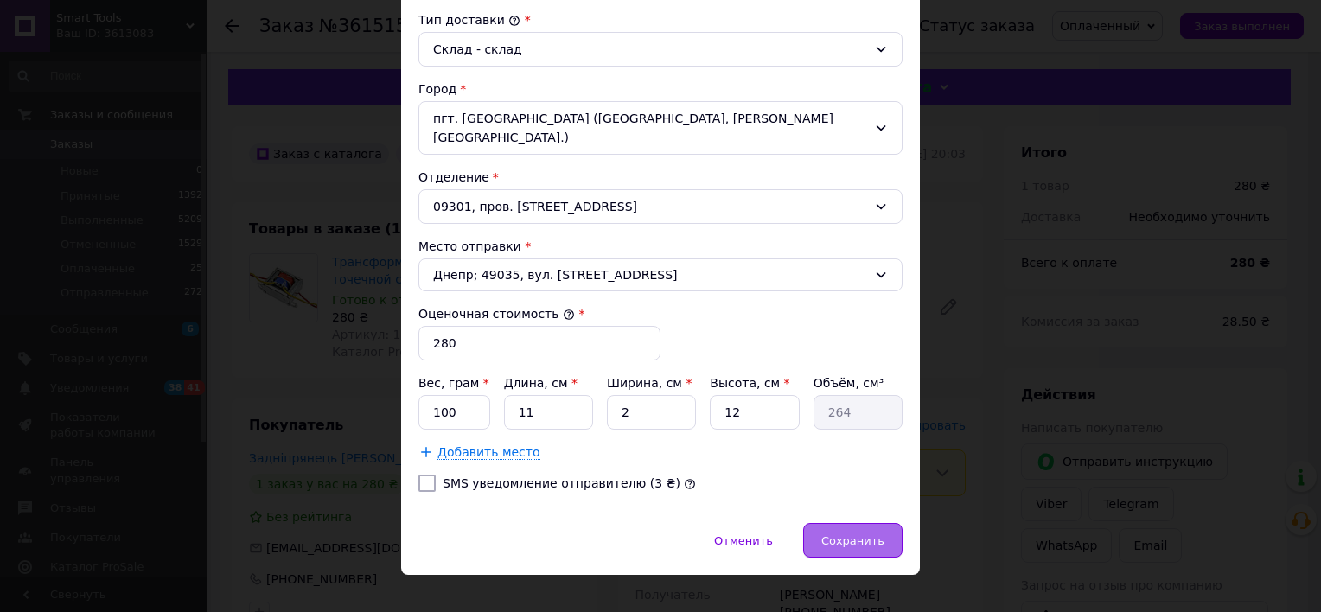
click at [868, 534] on span "Сохранить" at bounding box center [852, 540] width 63 height 13
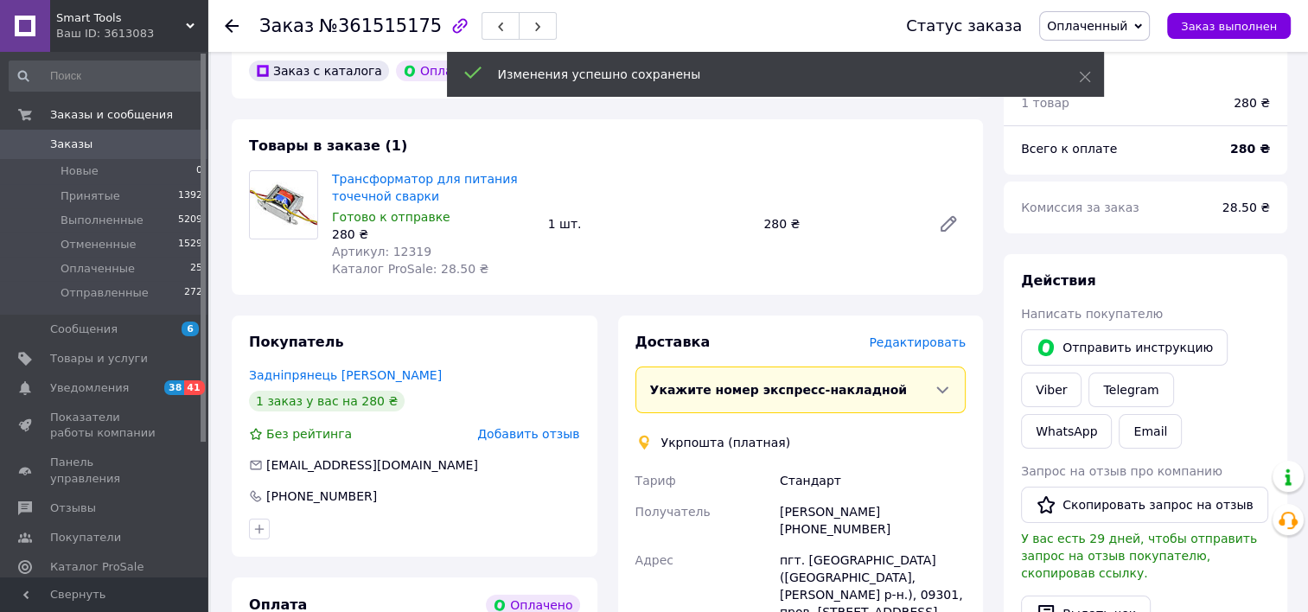
scroll to position [432, 0]
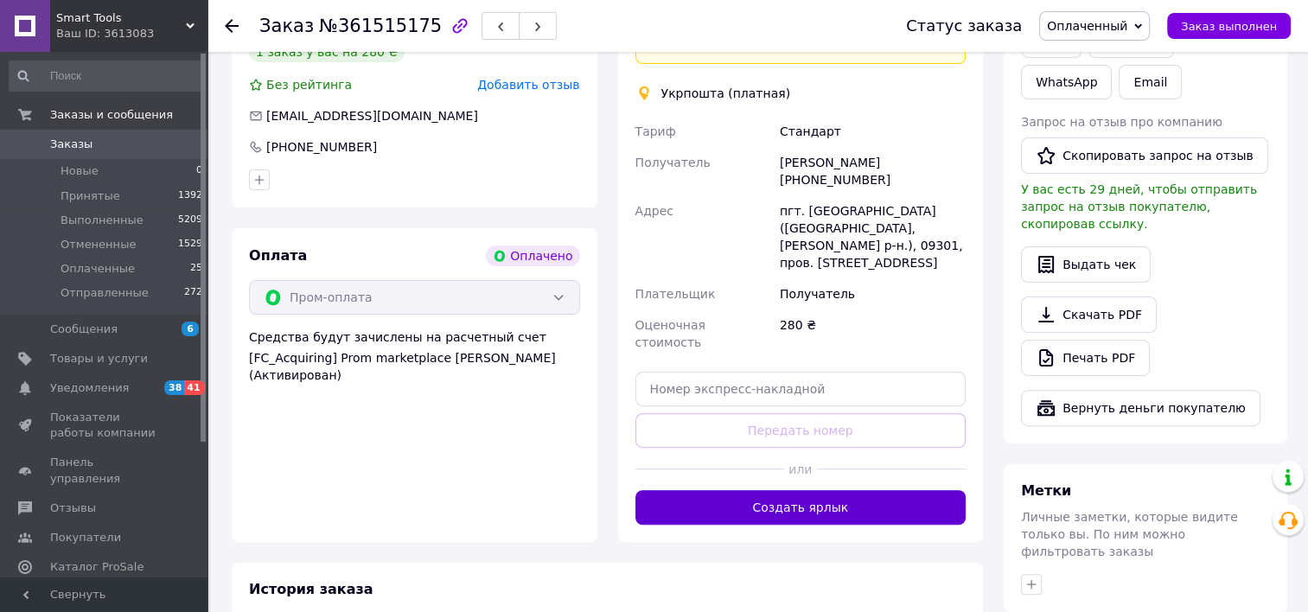
click at [788, 490] on button "Создать ярлык" at bounding box center [800, 507] width 331 height 35
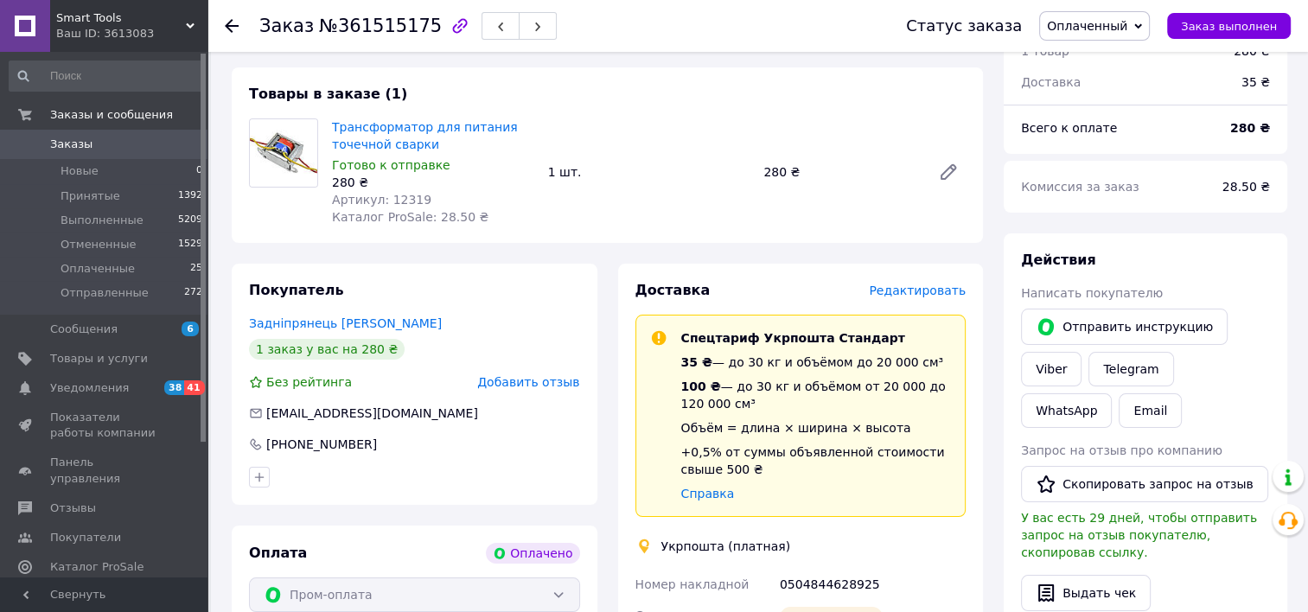
scroll to position [0, 0]
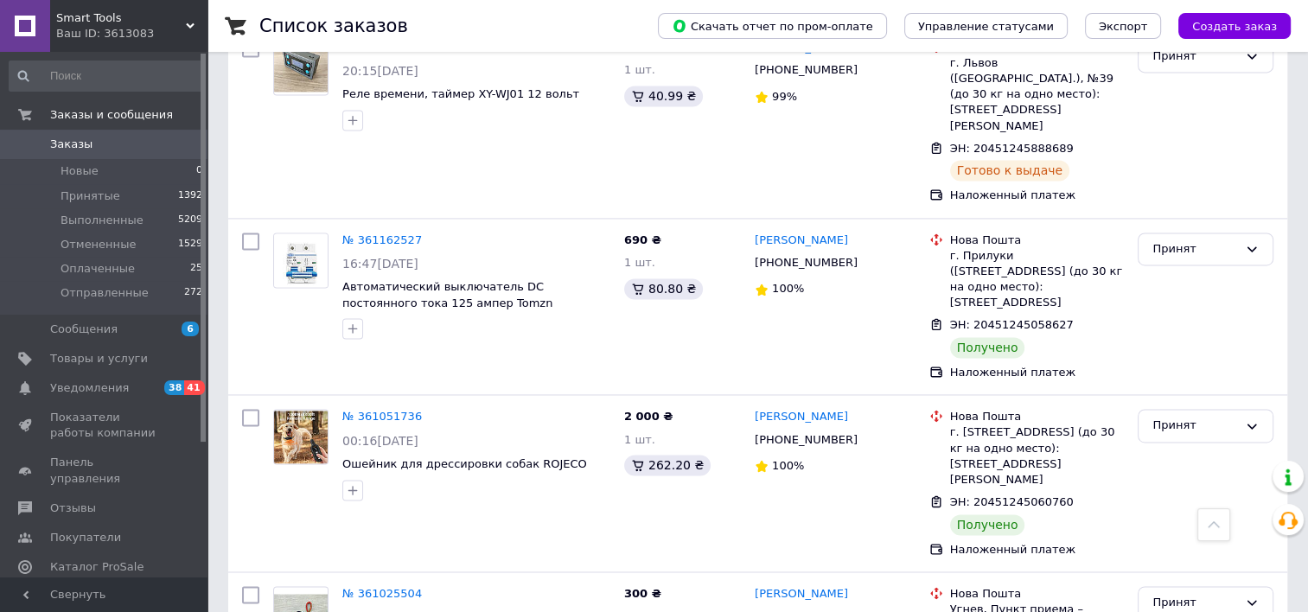
scroll to position [2607, 0]
